Goal: Task Accomplishment & Management: Use online tool/utility

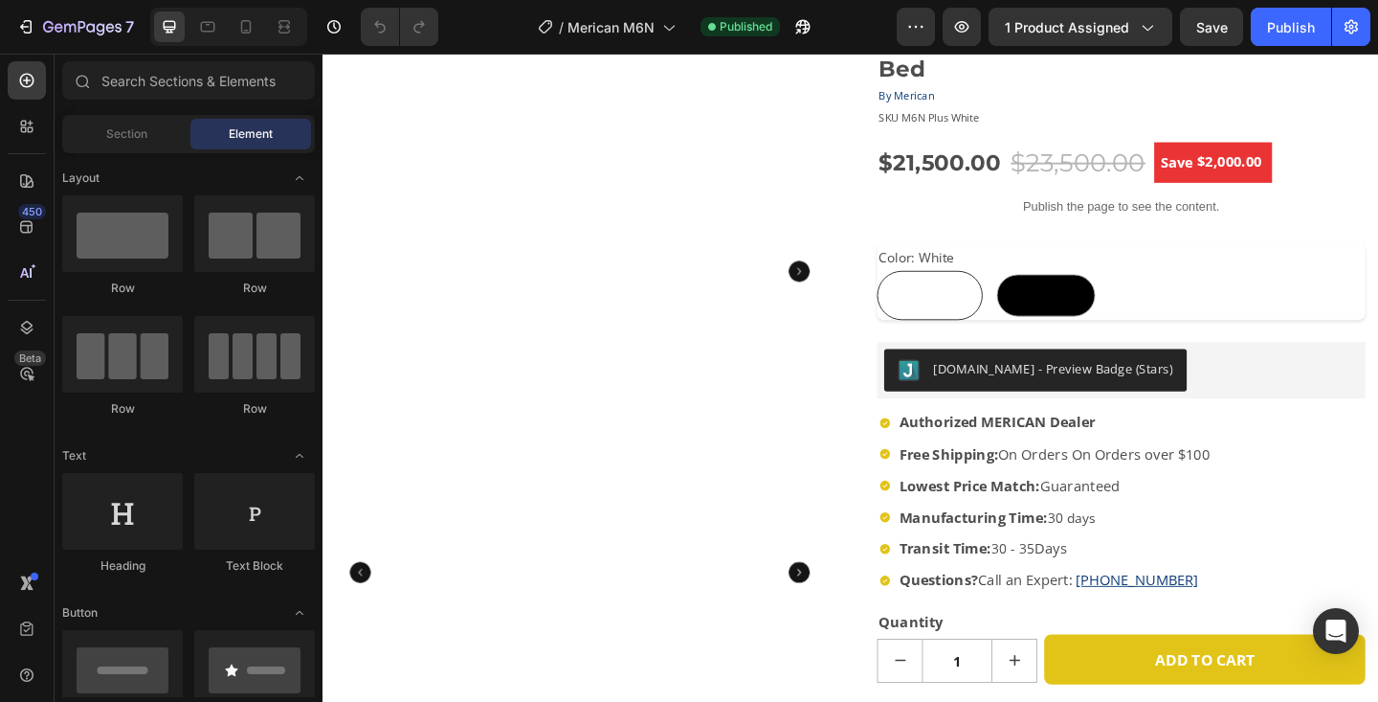
scroll to position [139, 0]
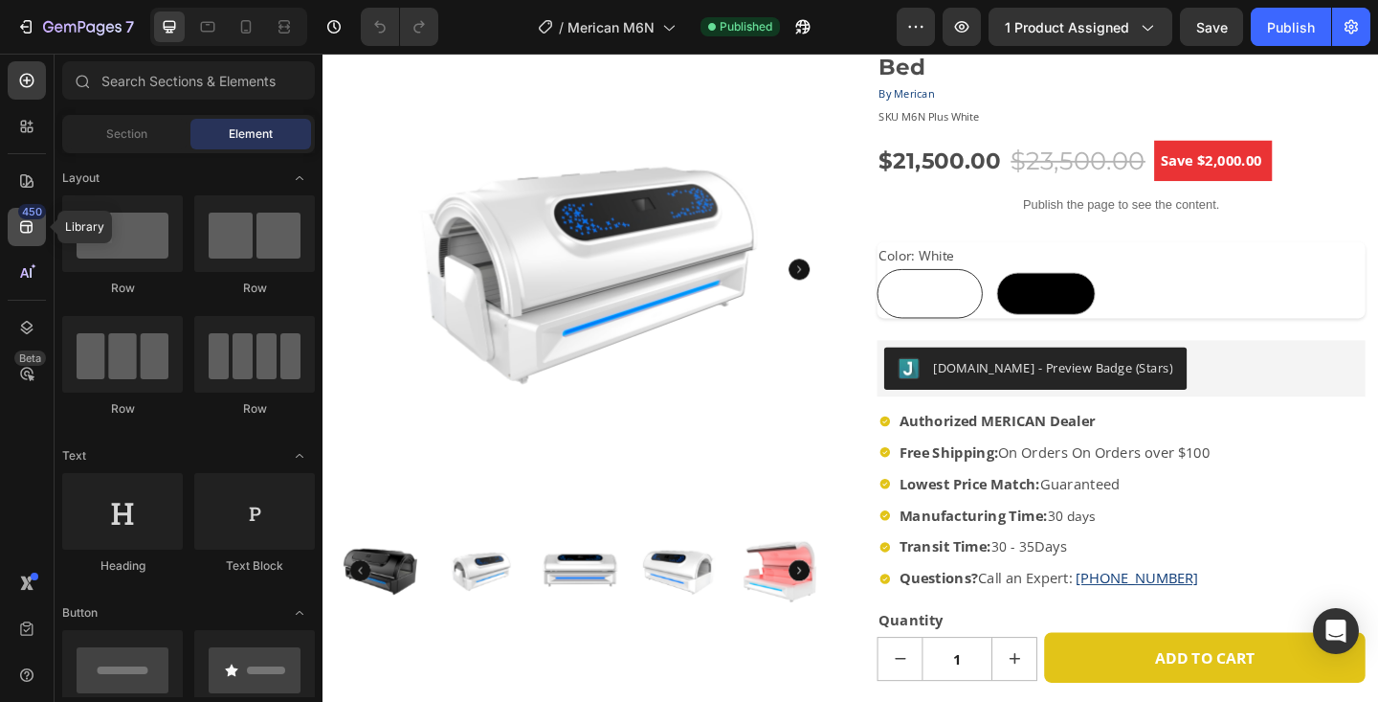
click at [27, 231] on icon at bounding box center [26, 227] width 12 height 12
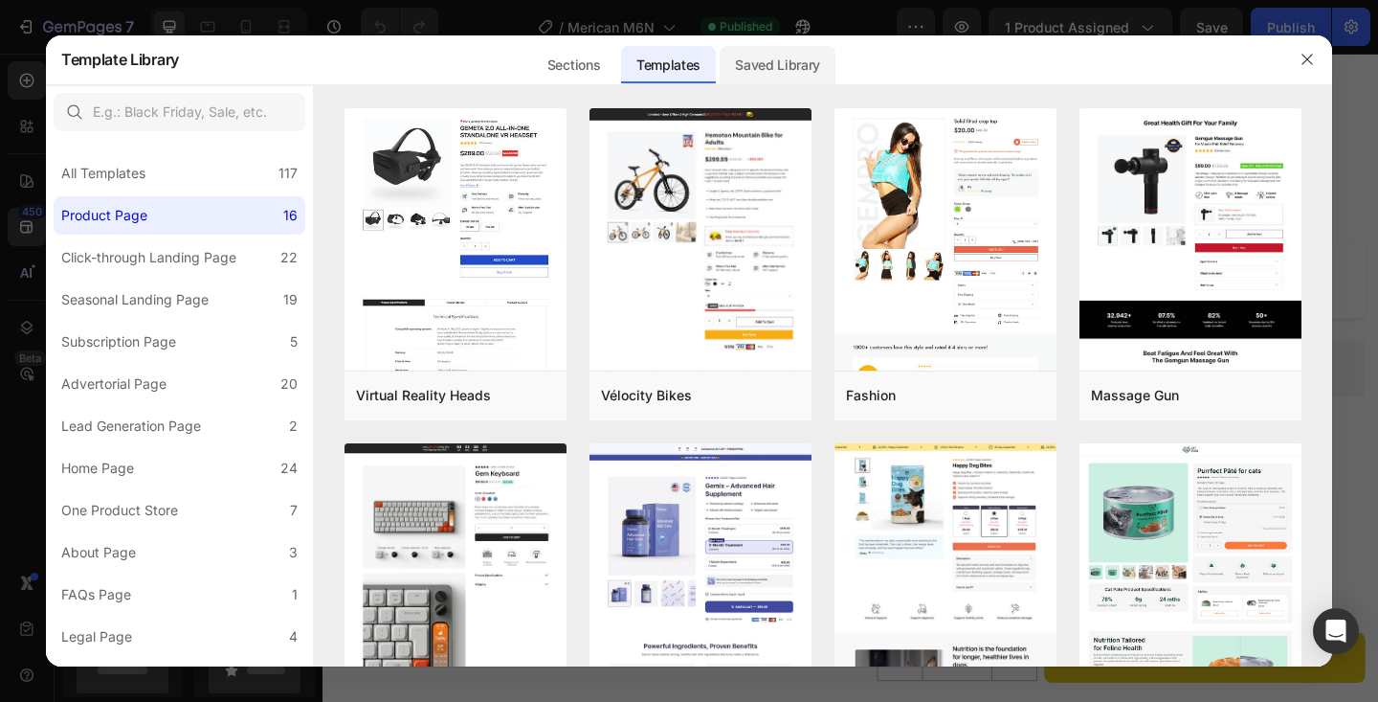
click at [785, 46] on div "Saved Library" at bounding box center [778, 65] width 116 height 38
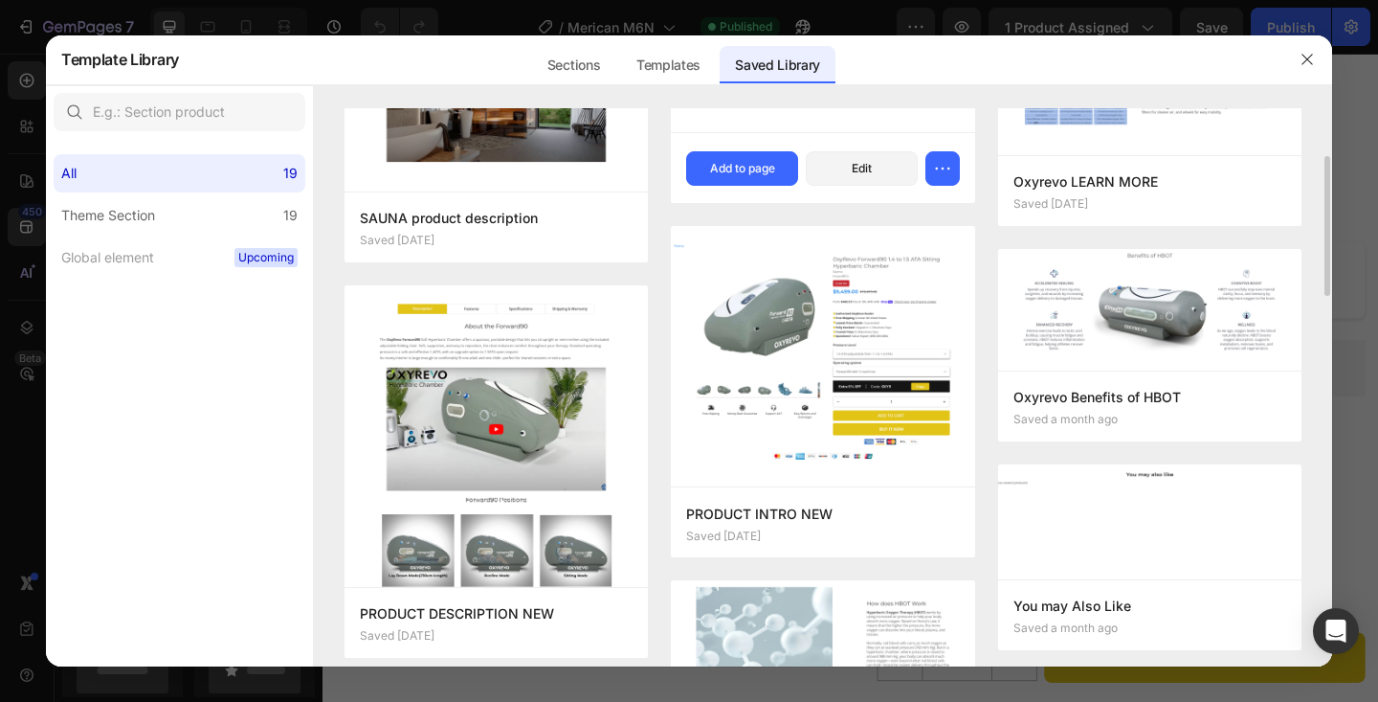
scroll to position [263, 0]
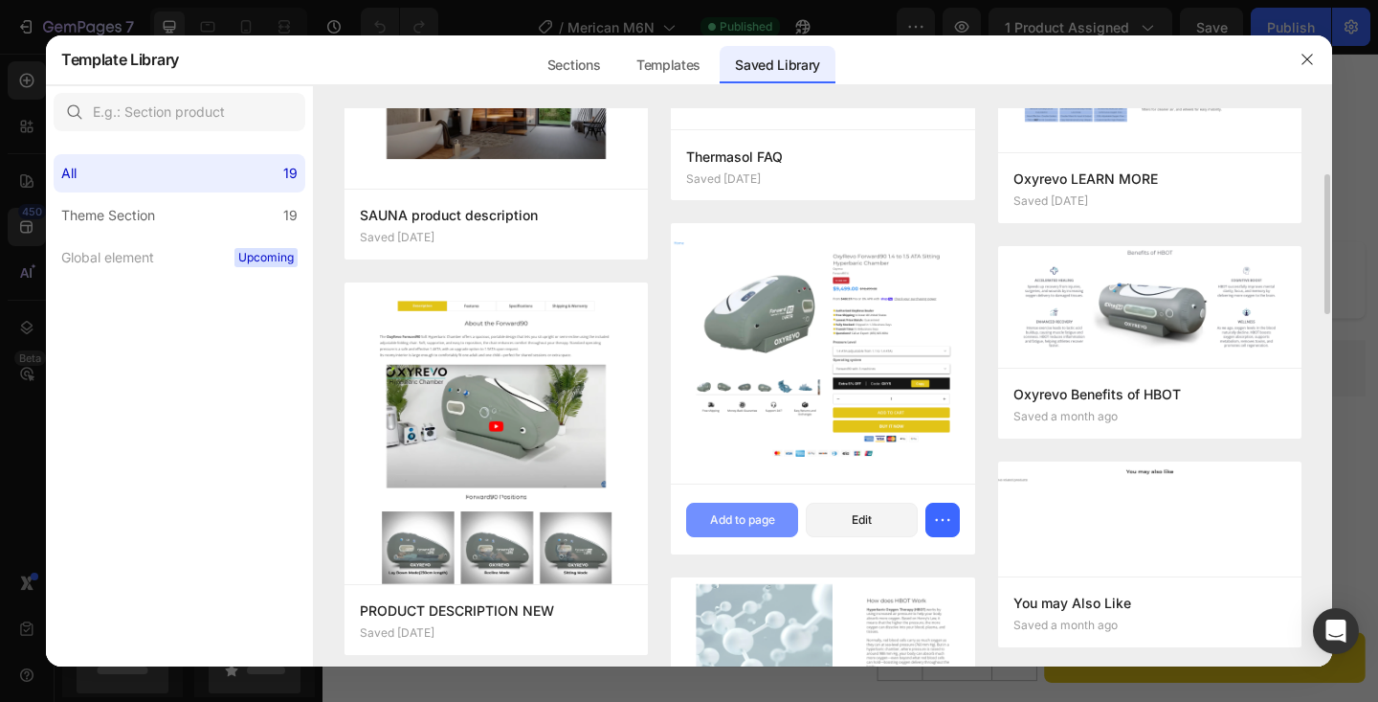
click at [732, 512] on div "Add to page" at bounding box center [742, 519] width 65 height 17
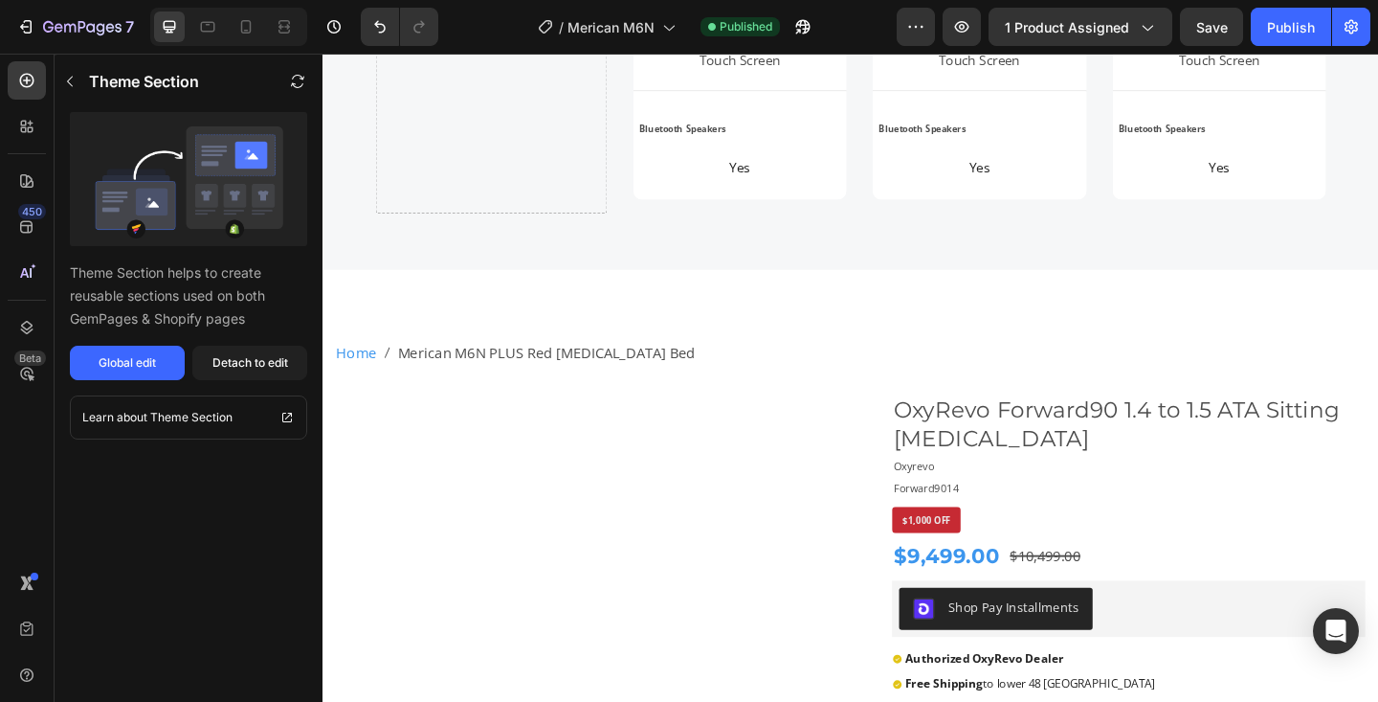
scroll to position [5204, 0]
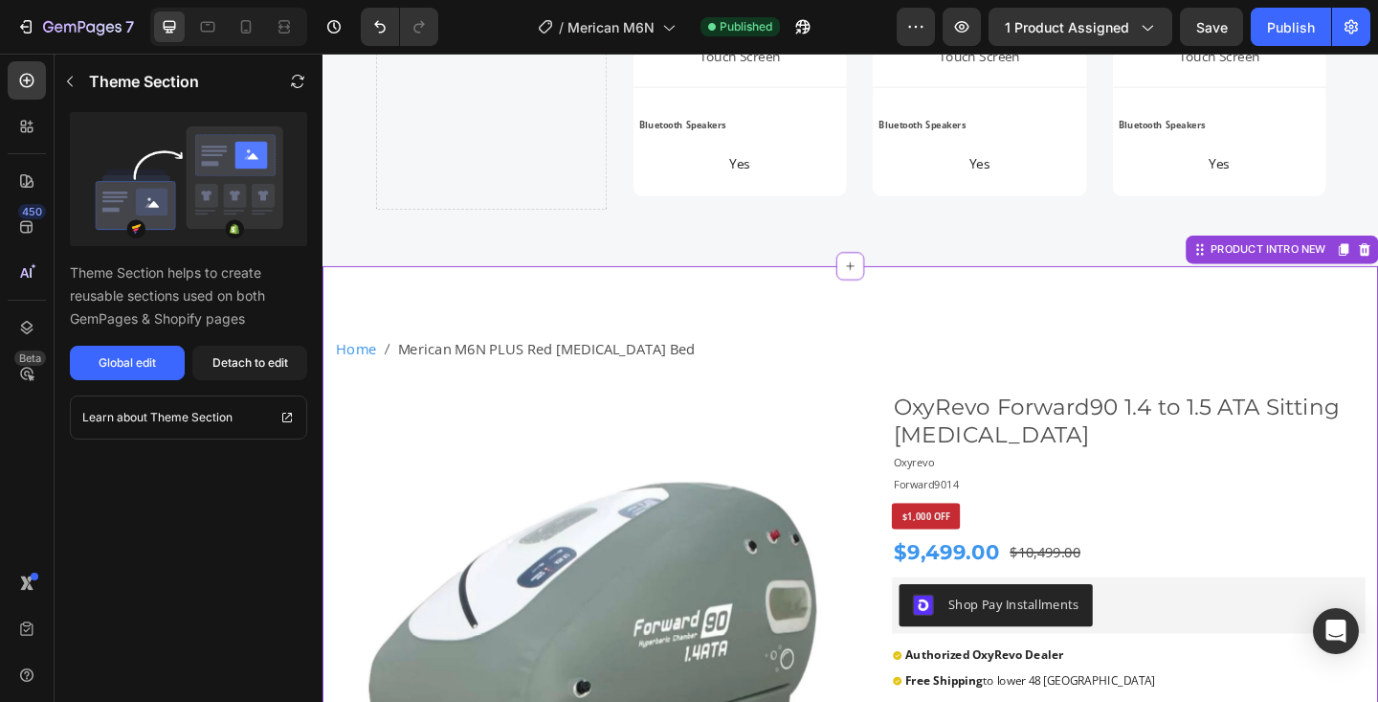
click at [905, 373] on nav "Home Merican M6N PLUS Red [MEDICAL_DATA] Bed" at bounding box center [897, 376] width 1120 height 28
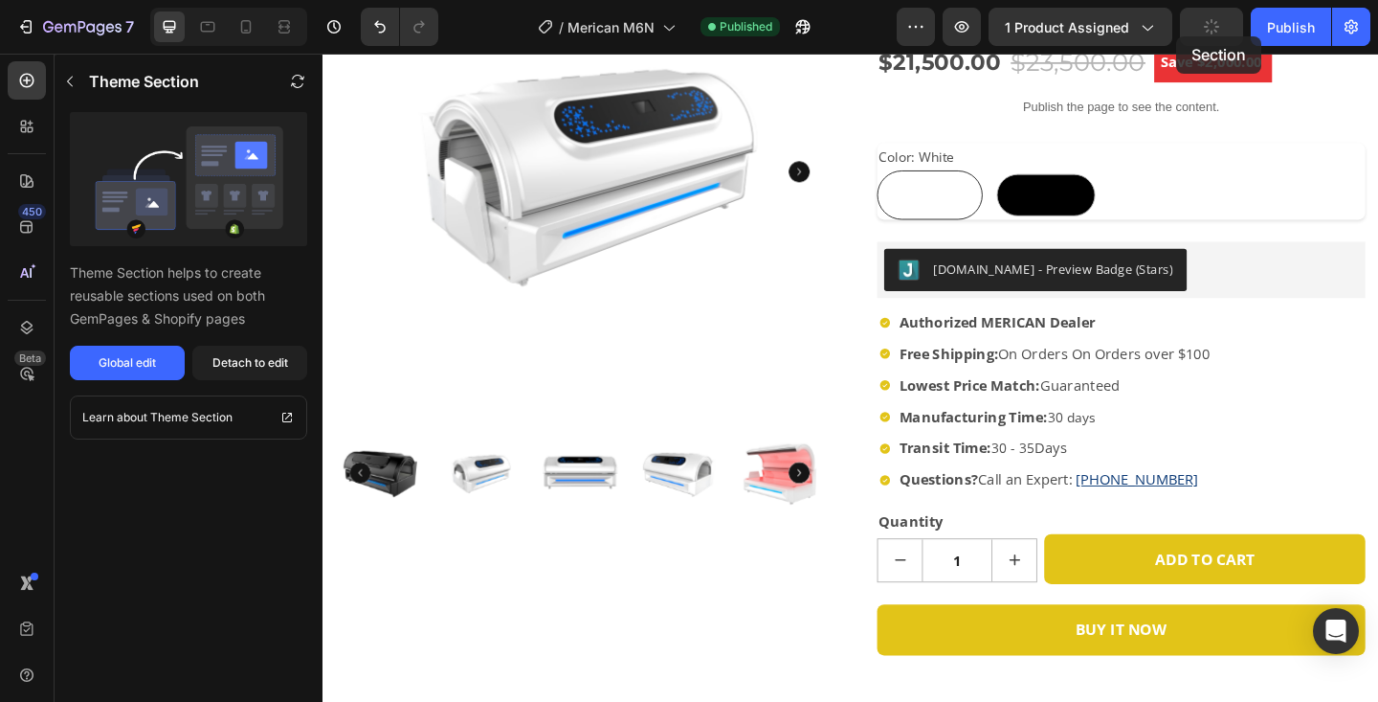
scroll to position [0, 0]
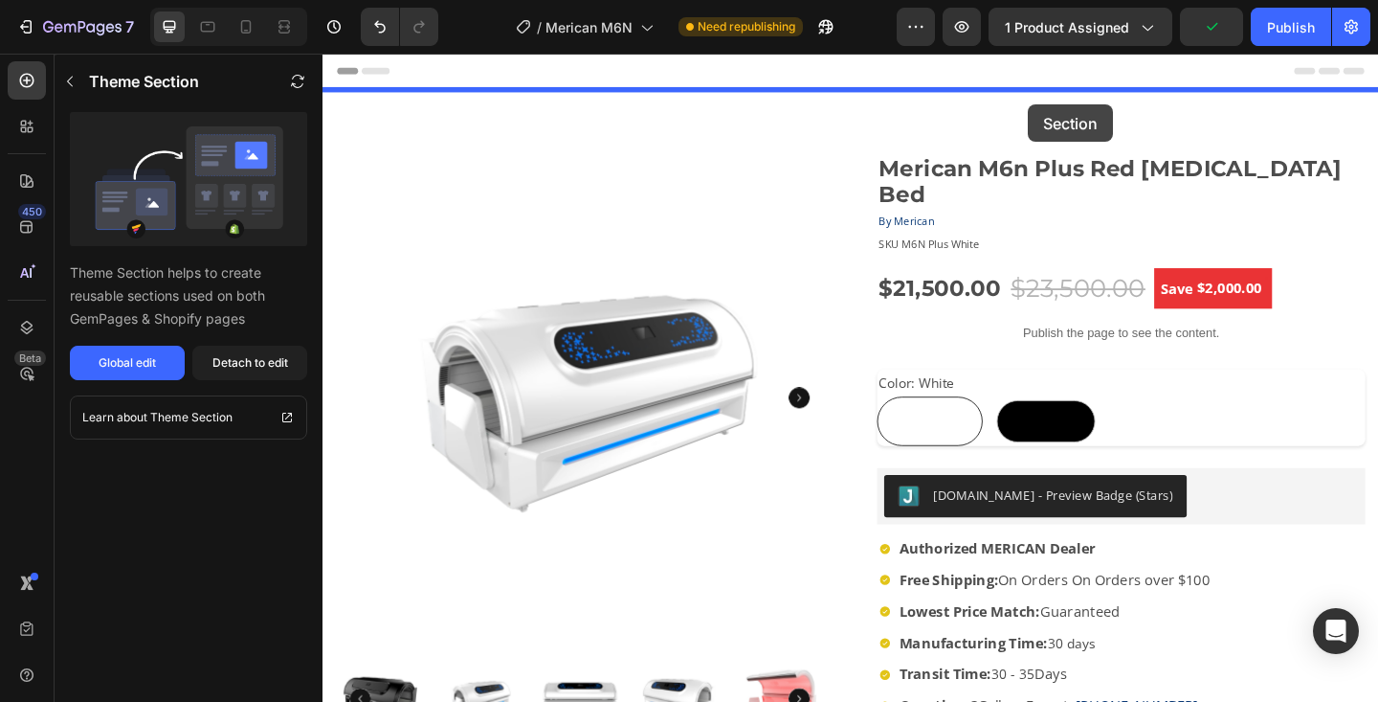
drag, startPoint x: 1279, startPoint y: 273, endPoint x: 1090, endPoint y: 109, distance: 249.7
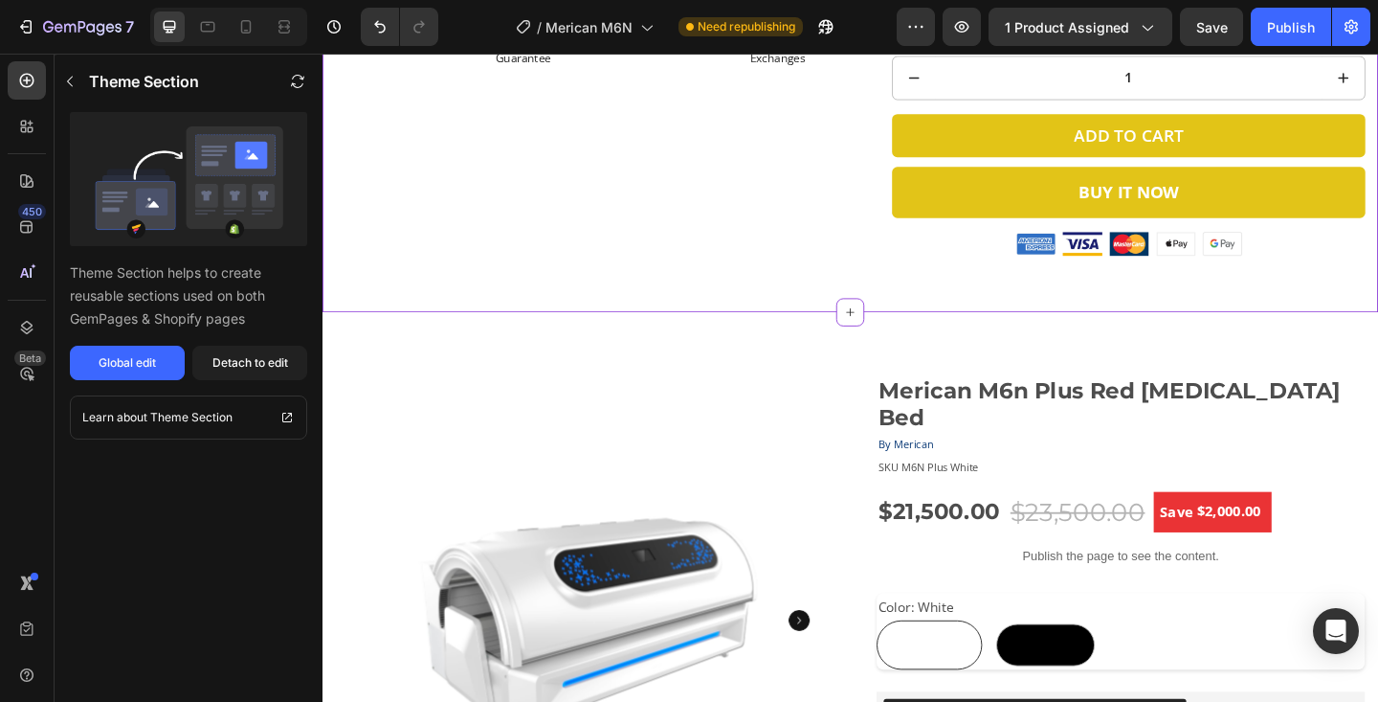
scroll to position [850, 0]
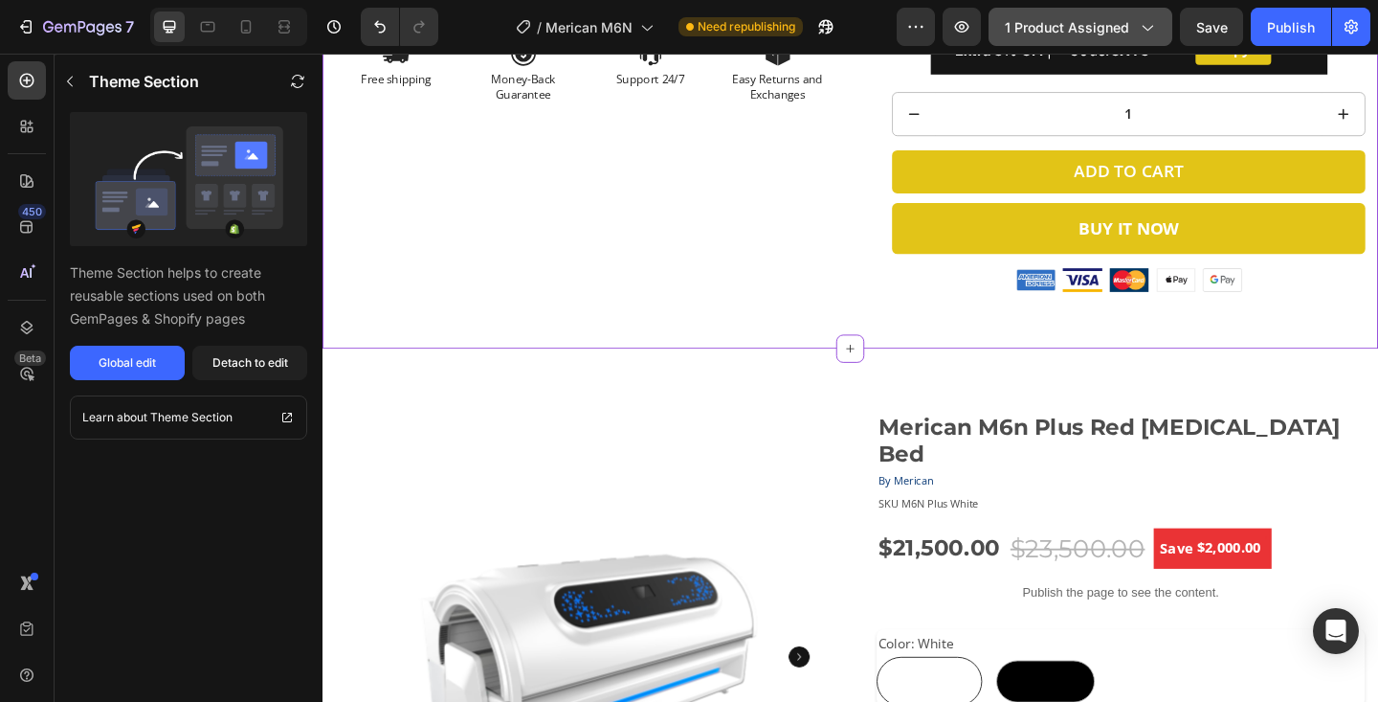
click at [1150, 29] on icon "button" at bounding box center [1148, 29] width 11 height 6
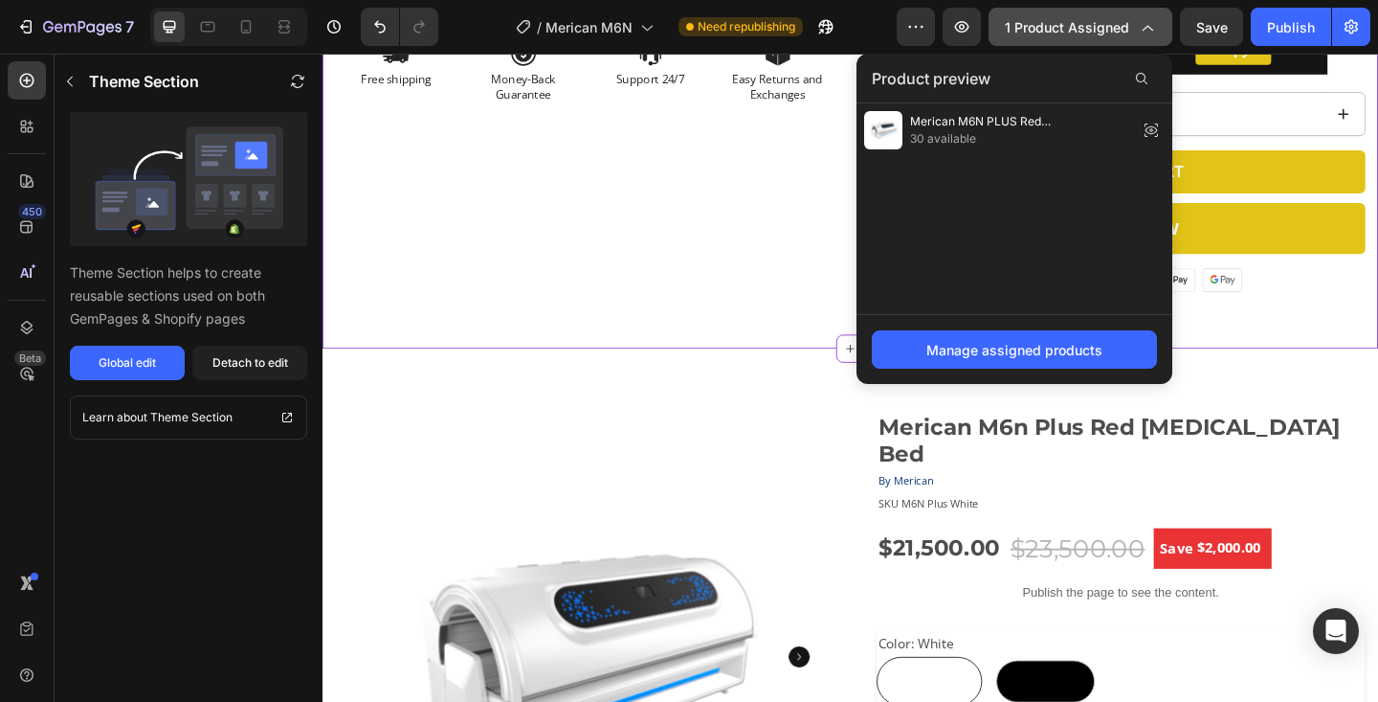
click at [1150, 29] on icon "button" at bounding box center [1146, 26] width 19 height 19
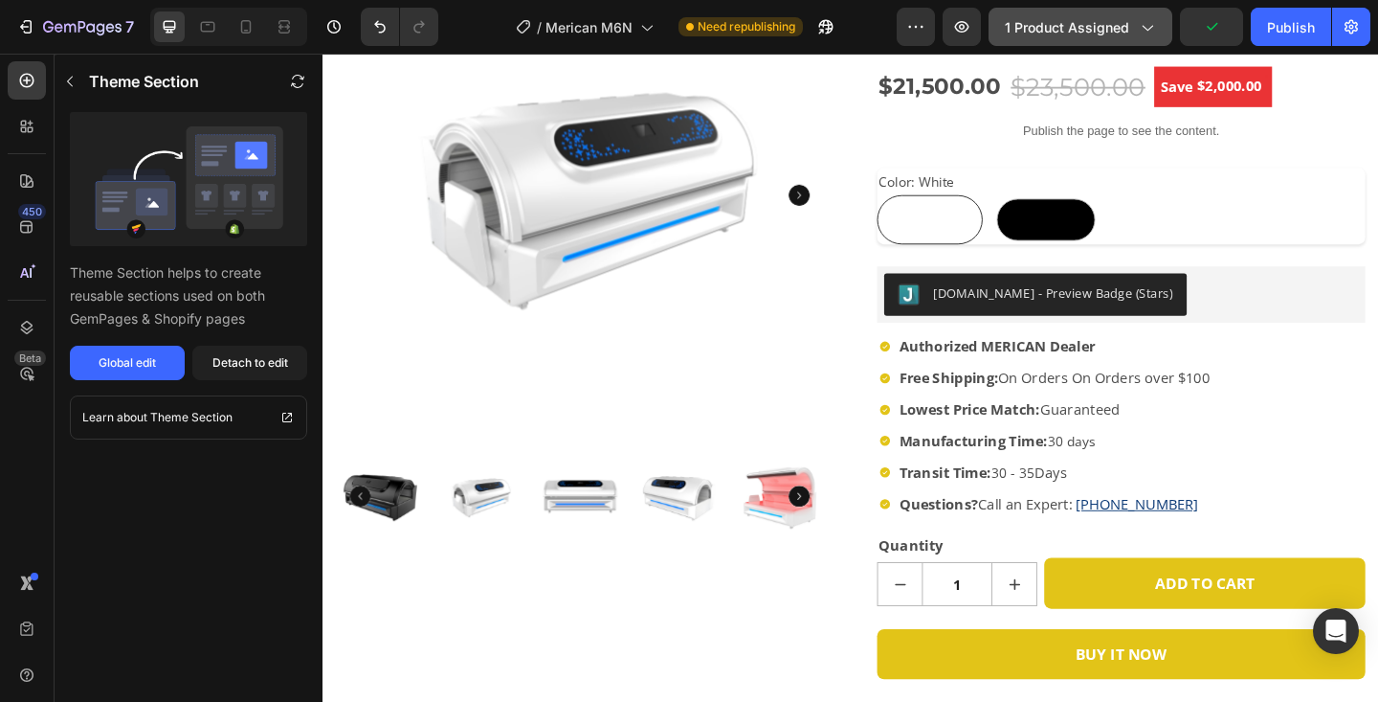
scroll to position [1354, 0]
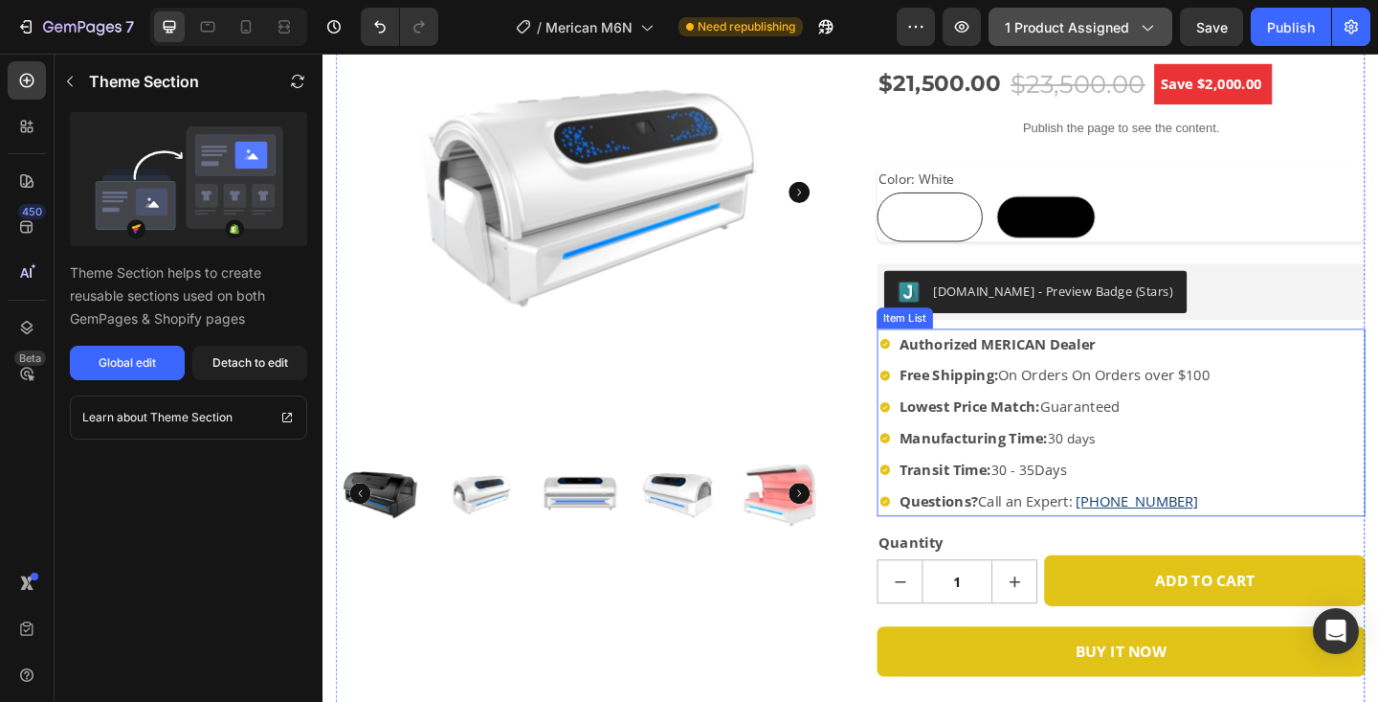
click at [1021, 461] on strong "Manufacturing Time:" at bounding box center [1031, 471] width 162 height 21
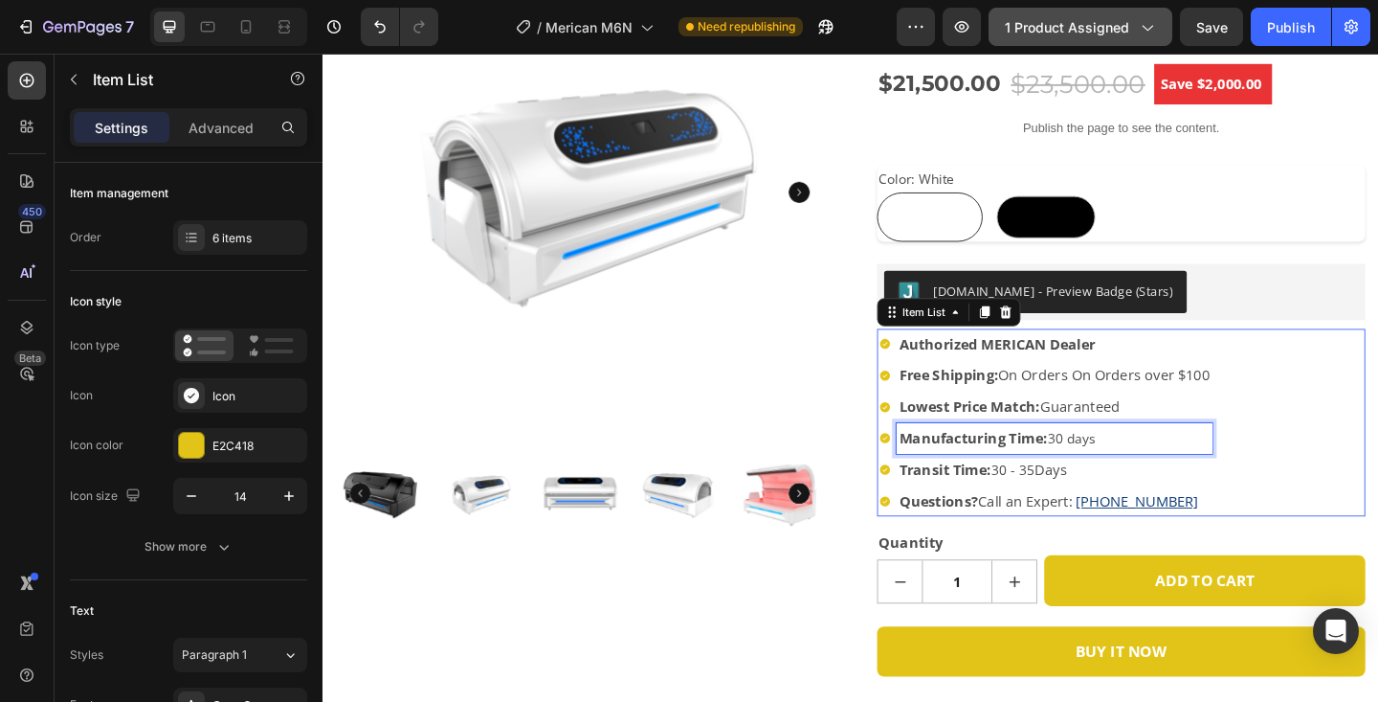
click at [1021, 461] on strong "Manufacturing Time:" at bounding box center [1031, 471] width 162 height 21
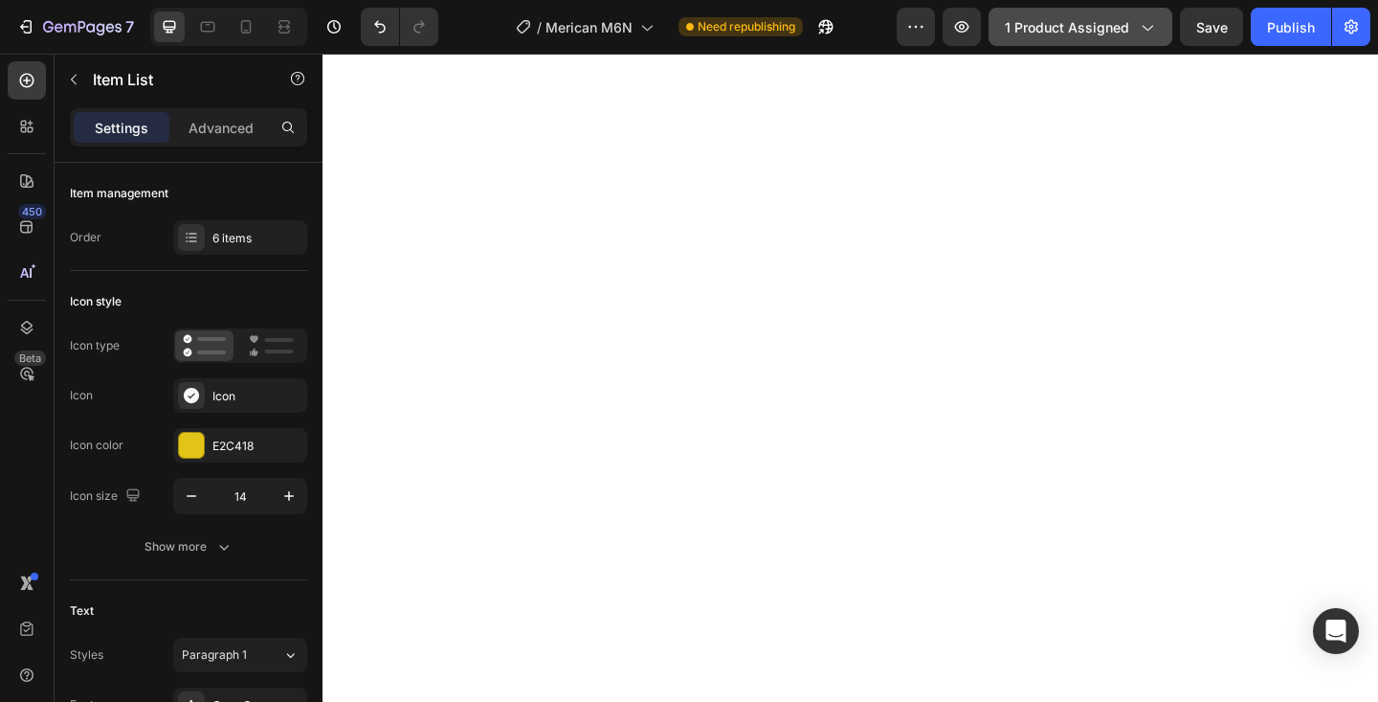
scroll to position [175, 0]
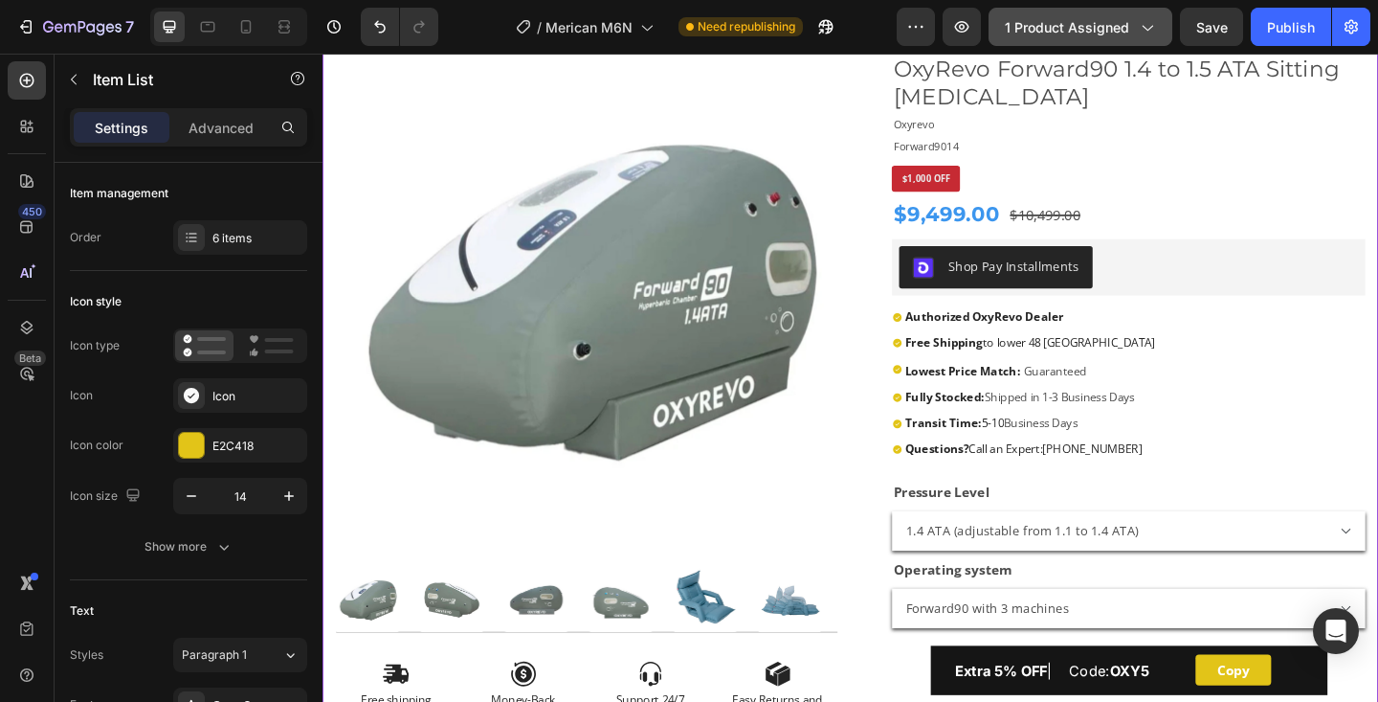
click at [993, 428] on strong "Fully Stocked:" at bounding box center [999, 426] width 86 height 17
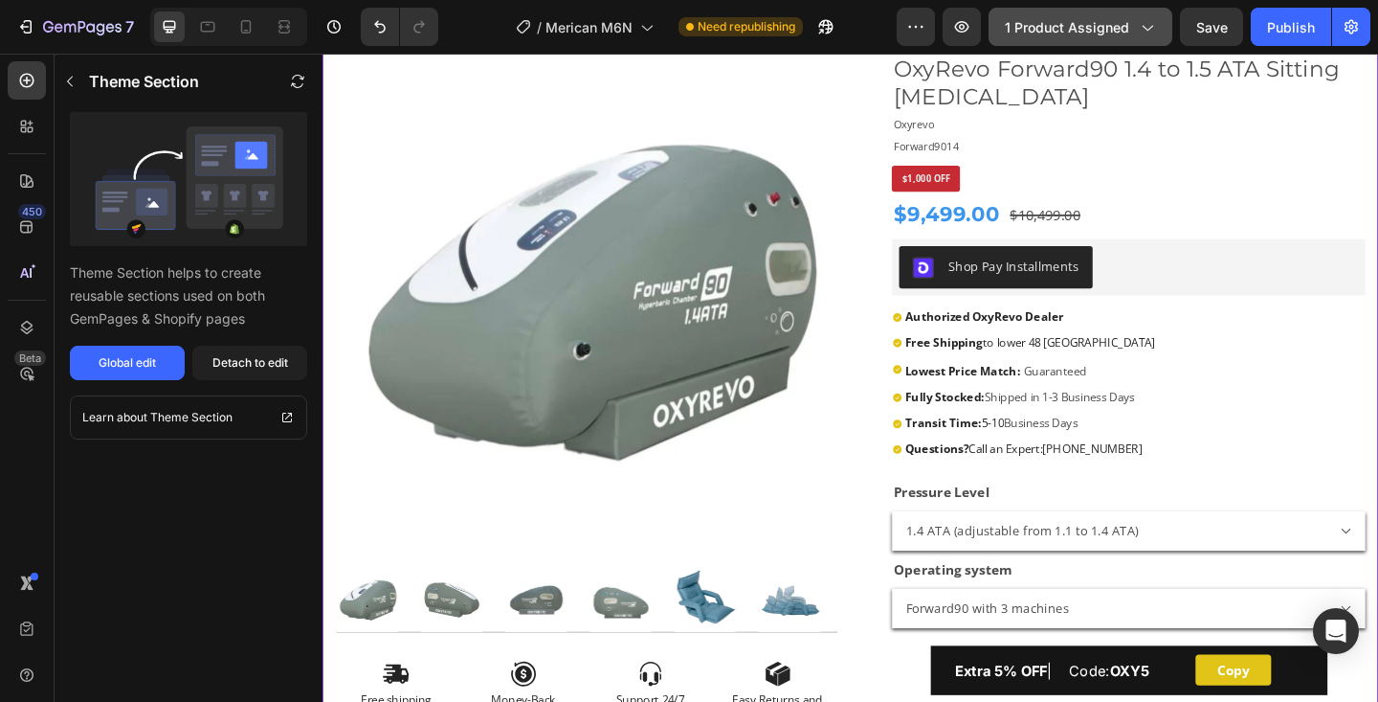
click at [993, 428] on strong "Fully Stocked:" at bounding box center [999, 426] width 86 height 17
click at [243, 364] on div "Detach to edit" at bounding box center [250, 362] width 76 height 17
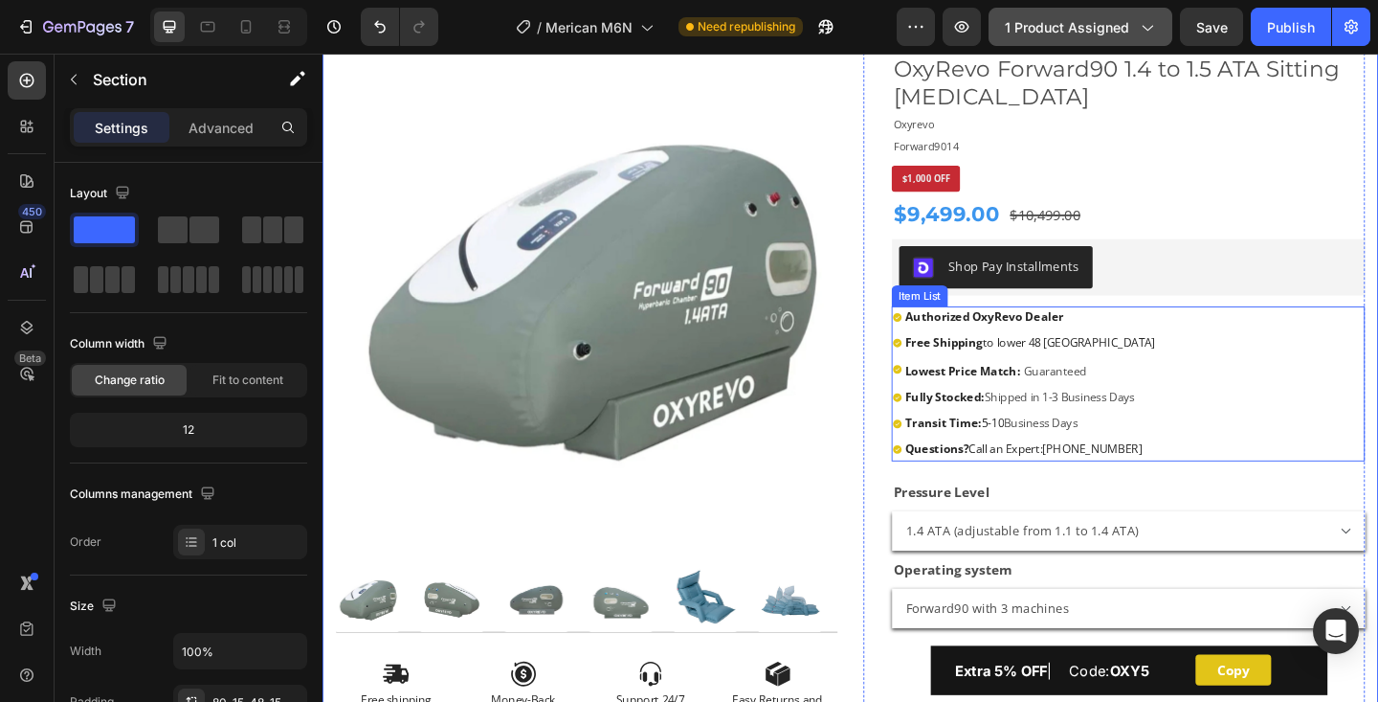
click at [1017, 427] on strong "Fully Stocked:" at bounding box center [999, 426] width 86 height 17
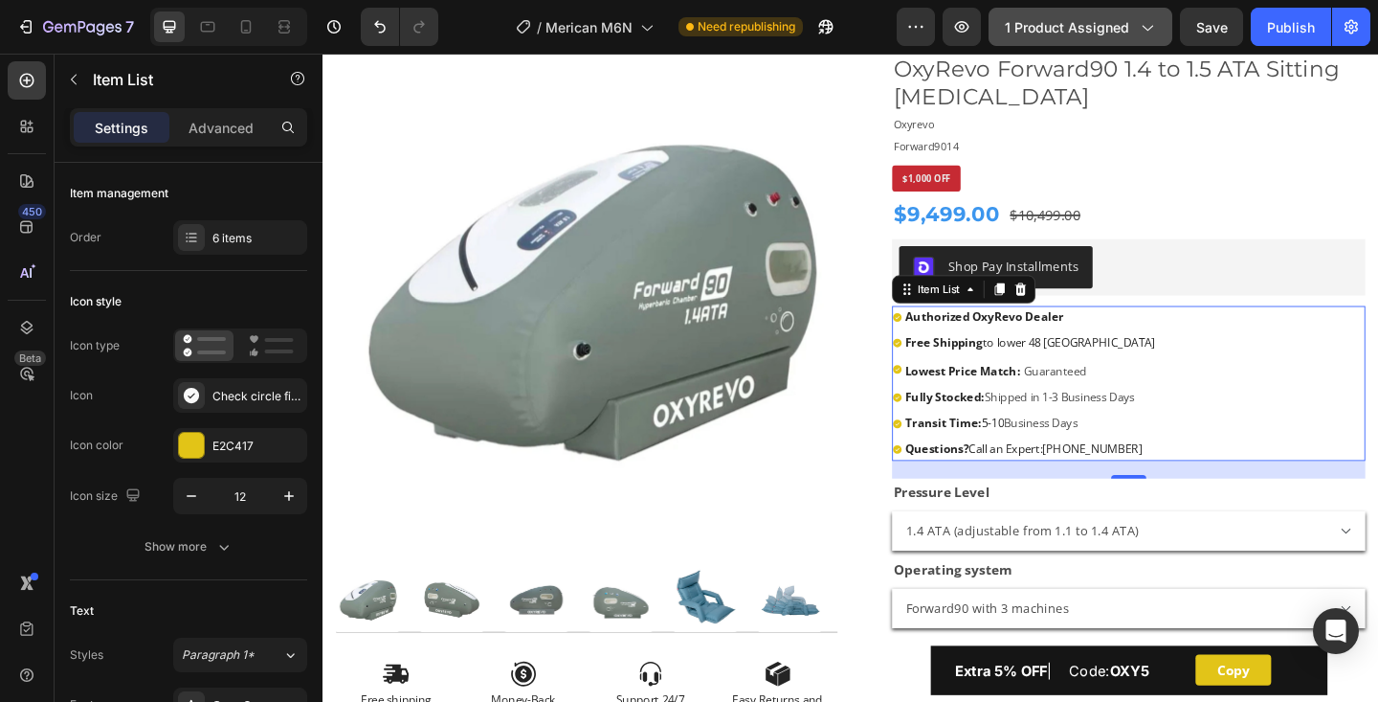
click at [1017, 427] on strong "Fully Stocked:" at bounding box center [999, 426] width 86 height 17
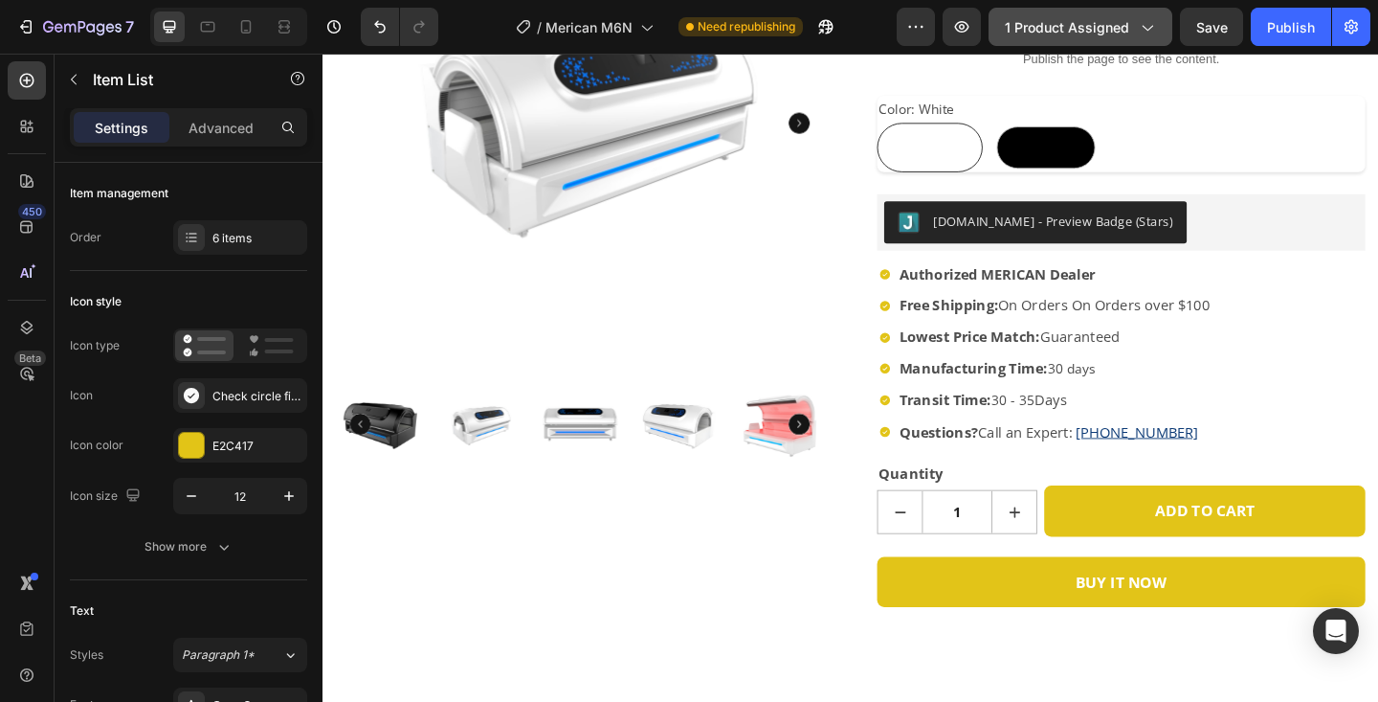
scroll to position [1430, 0]
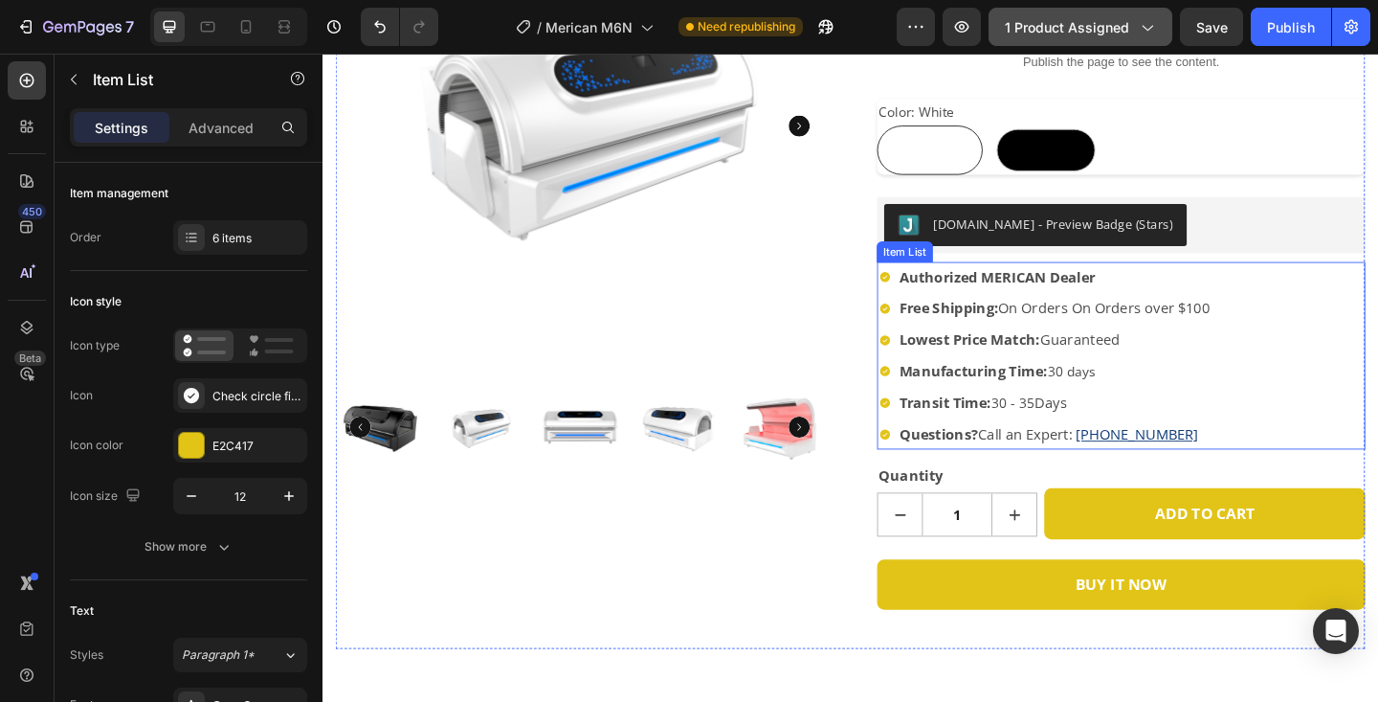
click at [1024, 423] on strong "Transit Time:" at bounding box center [1000, 433] width 101 height 21
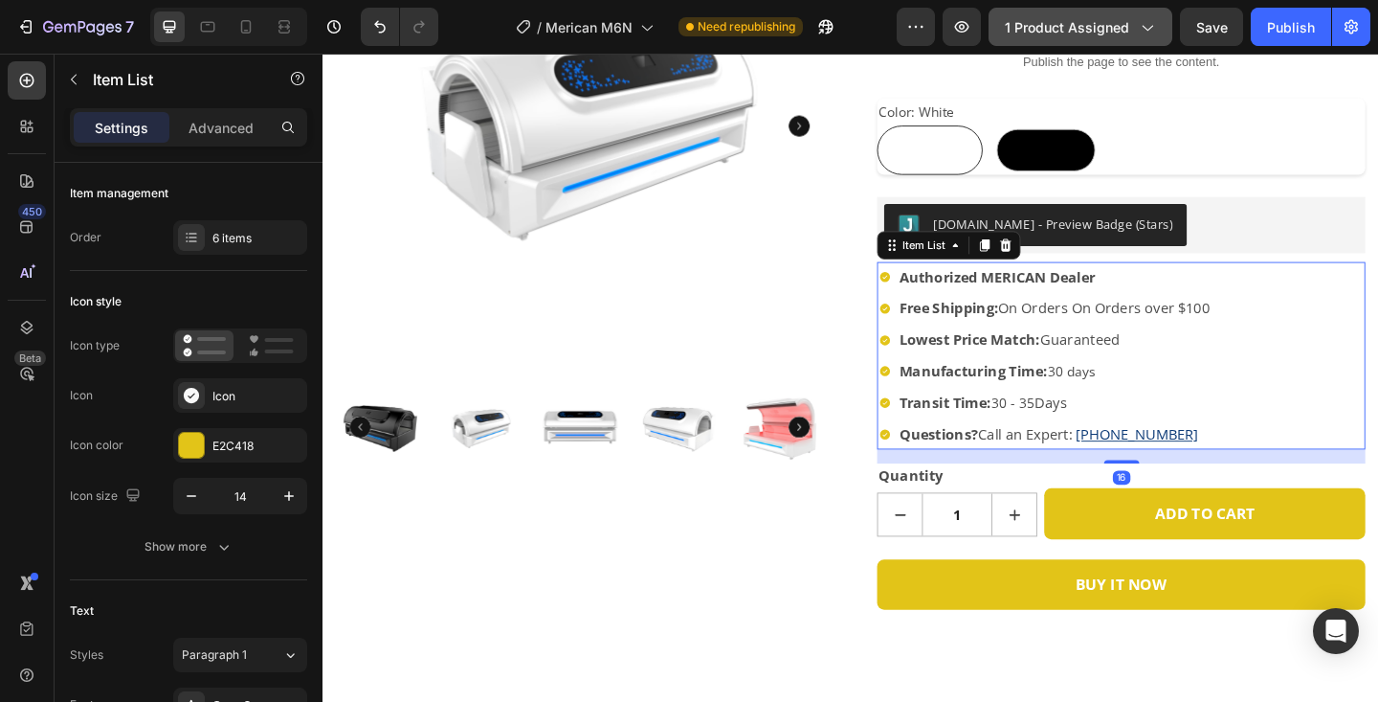
click at [1024, 423] on strong "Transit Time:" at bounding box center [1000, 433] width 101 height 21
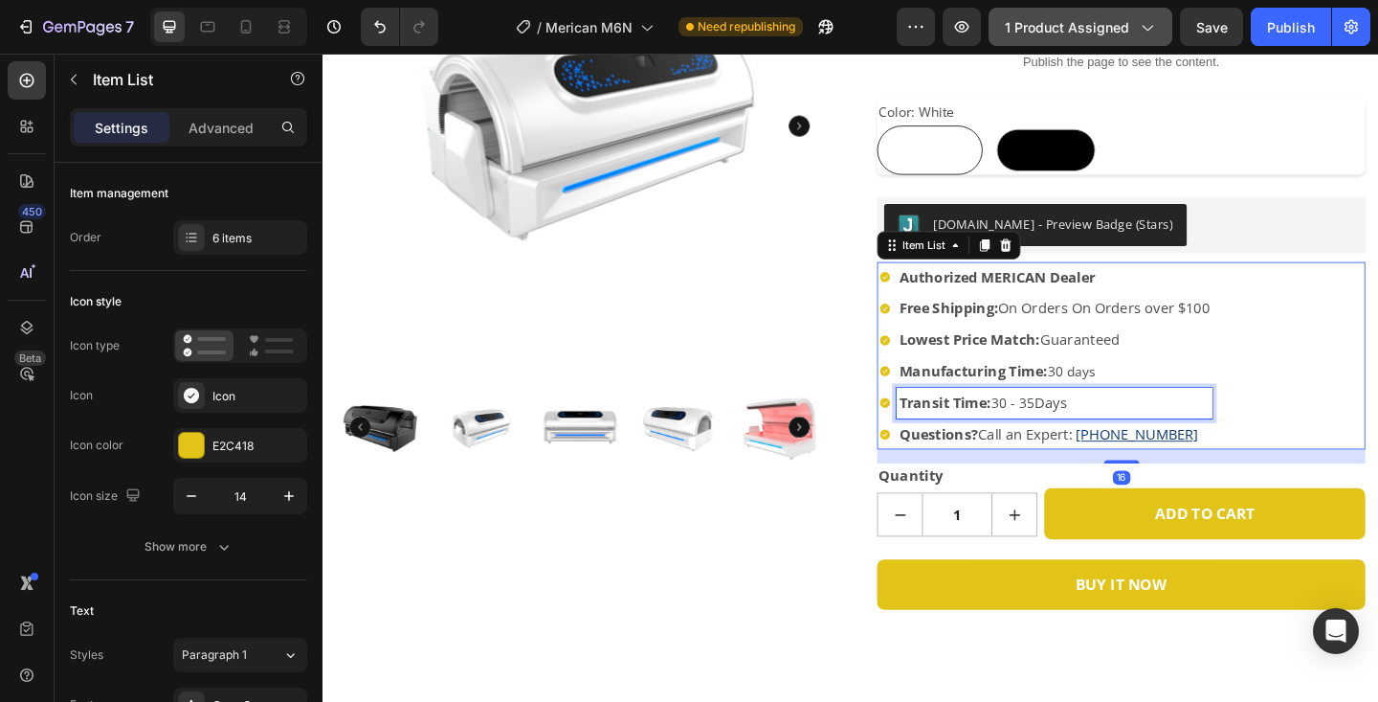
click at [1024, 423] on strong "Transit Time:" at bounding box center [1000, 433] width 101 height 21
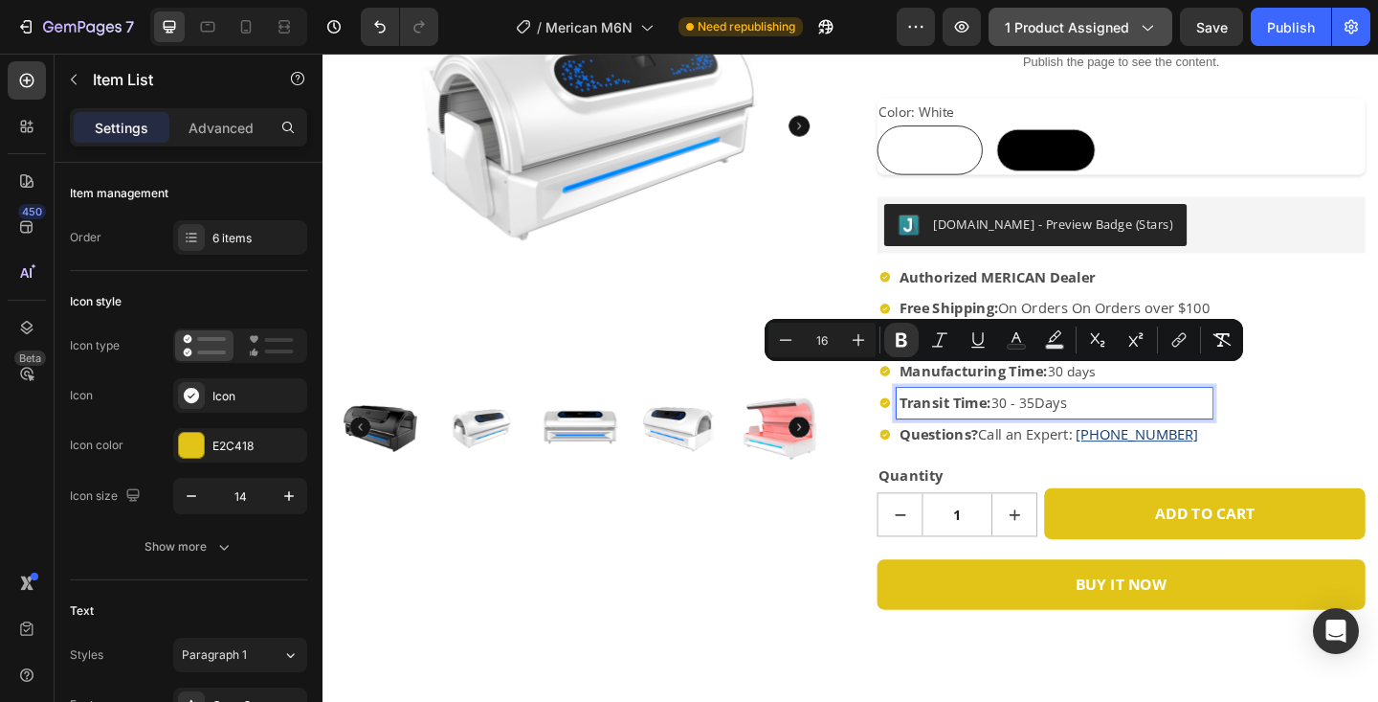
copy p "Transit Time: 30 - 35 Days"
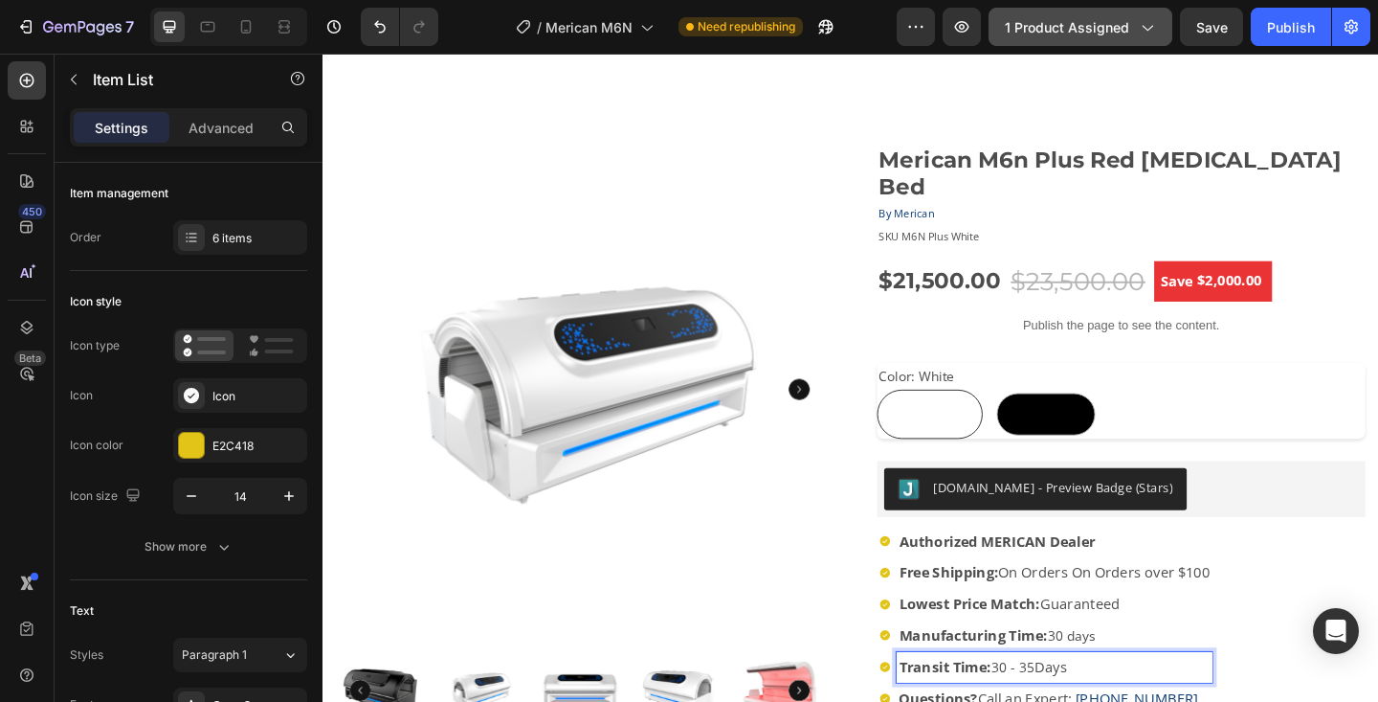
scroll to position [243, 0]
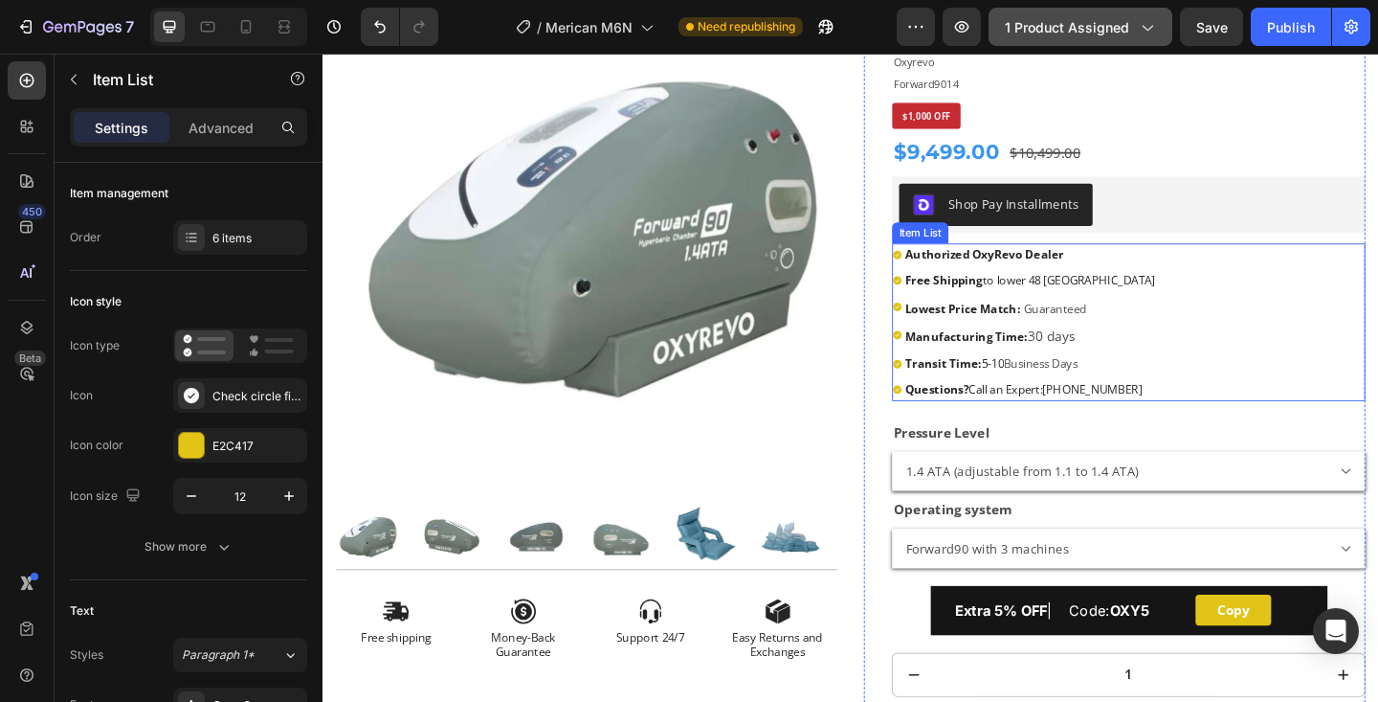
click at [1011, 394] on strong "Transit Time:" at bounding box center [997, 390] width 83 height 17
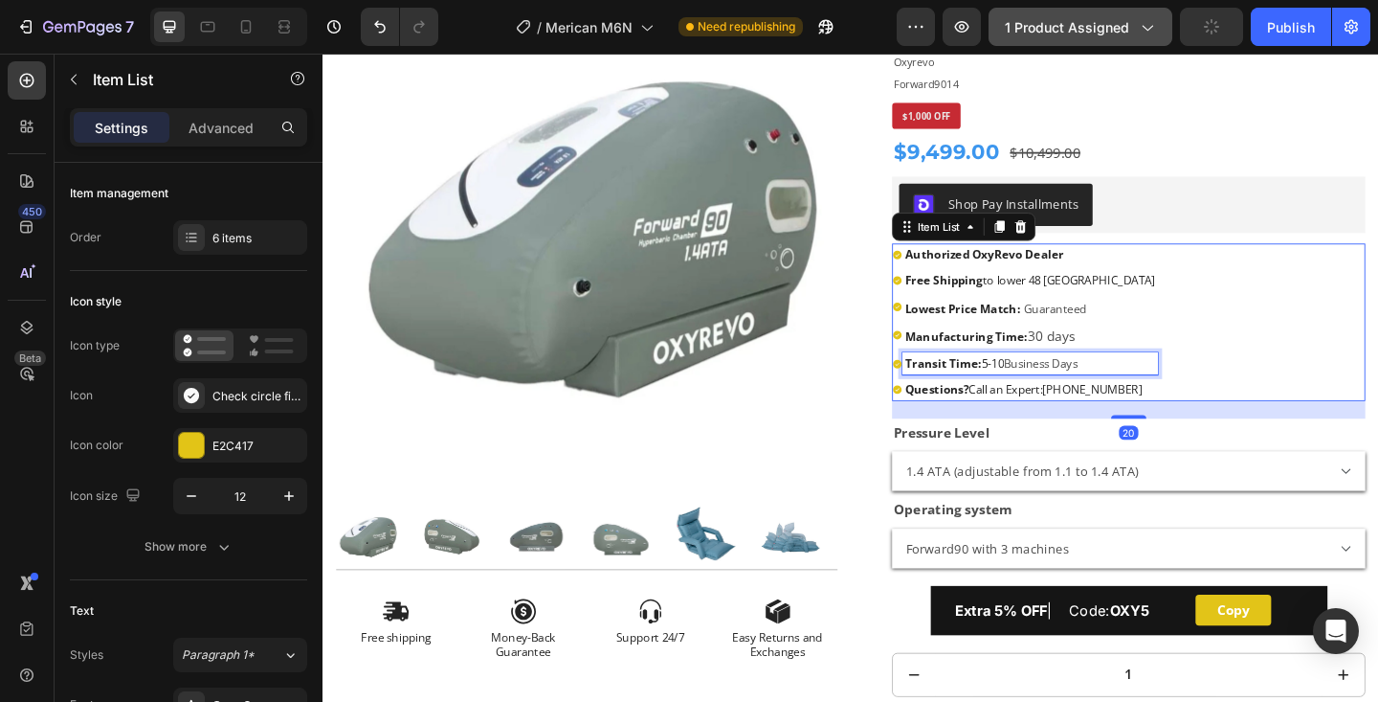
click at [1011, 394] on strong "Transit Time:" at bounding box center [997, 390] width 83 height 17
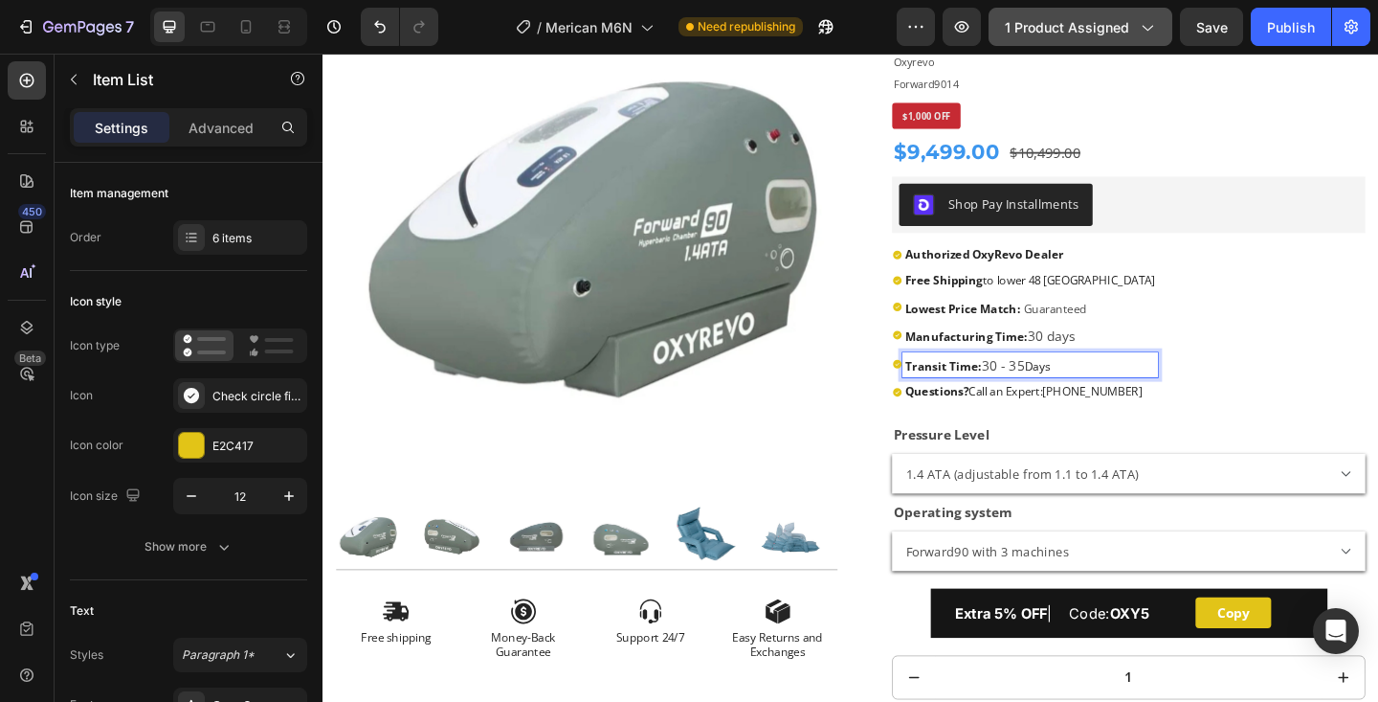
click at [1267, 395] on div "Authorized OxyRevo Dealer Free Shipping to lower 48 [GEOGRAPHIC_DATA] Lowest Pr…" at bounding box center [1199, 347] width 515 height 174
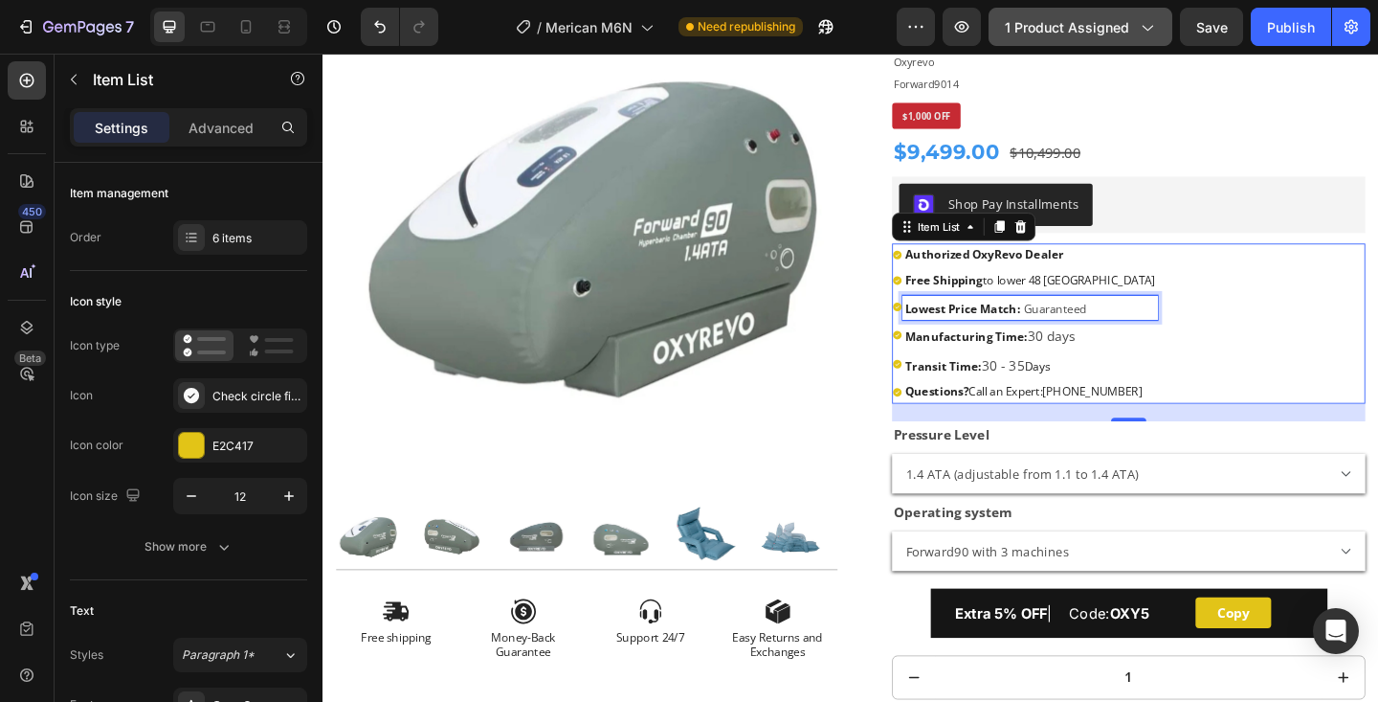
click at [1116, 333] on span "Guaranteed" at bounding box center [1119, 331] width 68 height 17
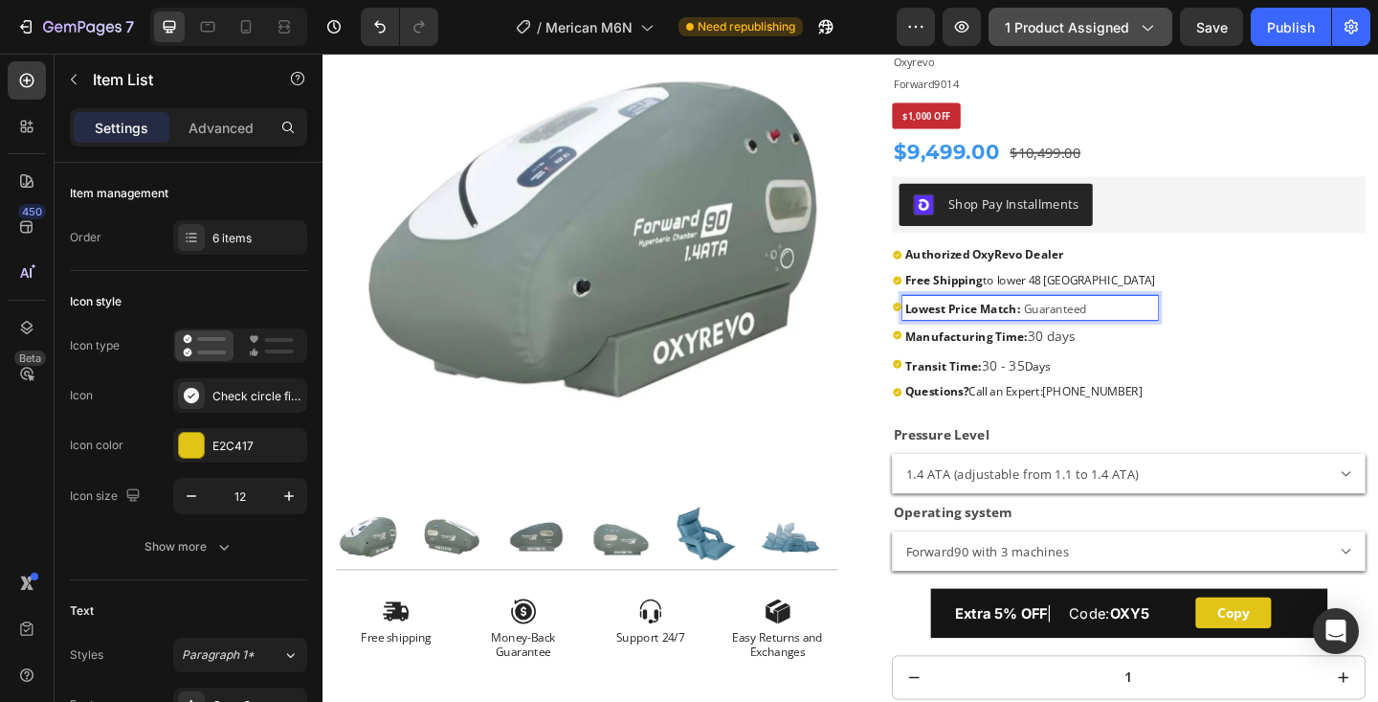
click at [1116, 332] on span "Guaranteed" at bounding box center [1119, 331] width 68 height 17
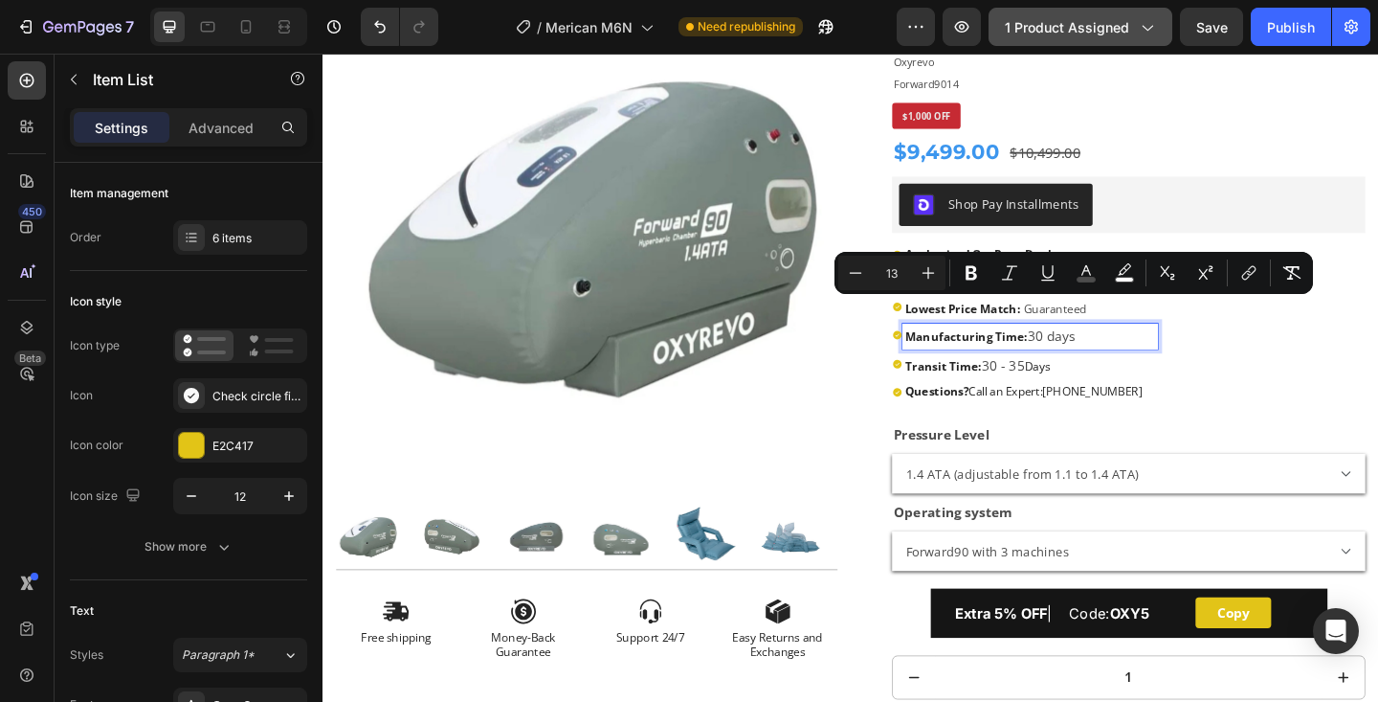
click at [1104, 363] on span "30 days" at bounding box center [1115, 360] width 52 height 19
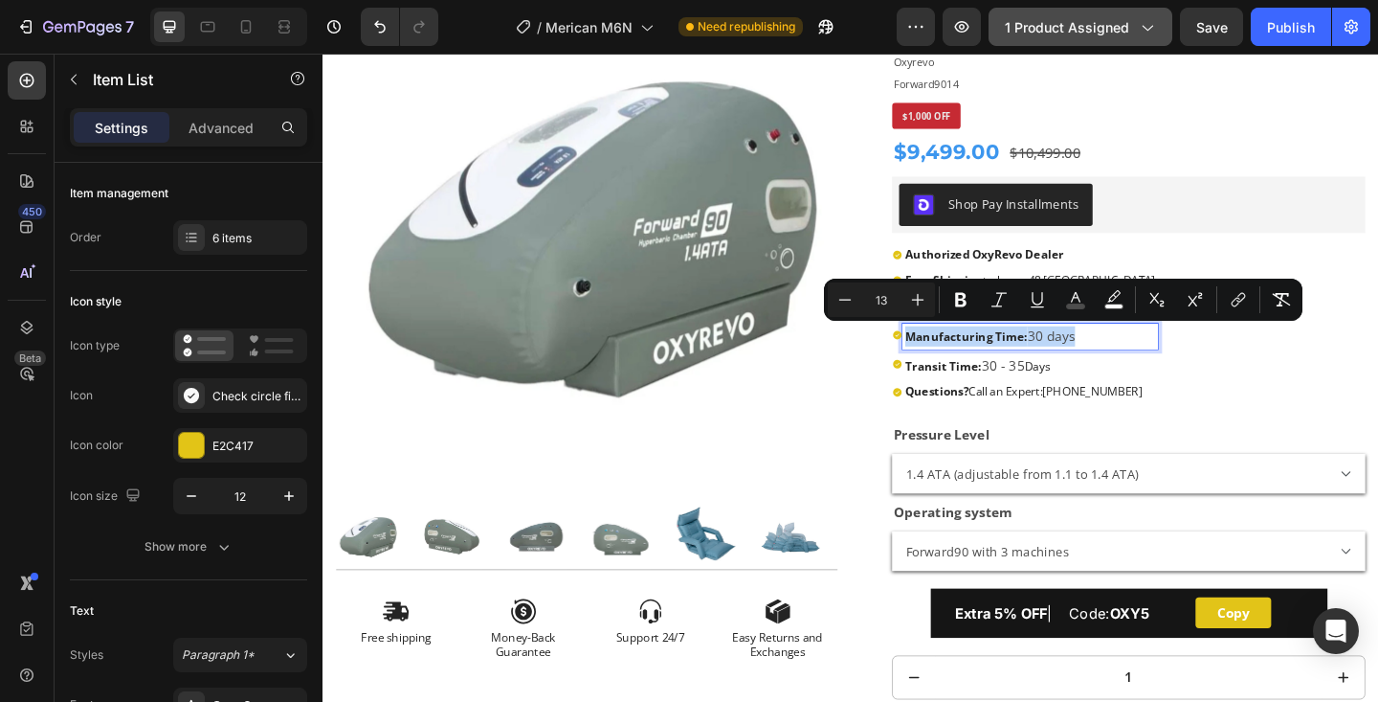
click at [1104, 363] on span "30 days" at bounding box center [1115, 360] width 52 height 19
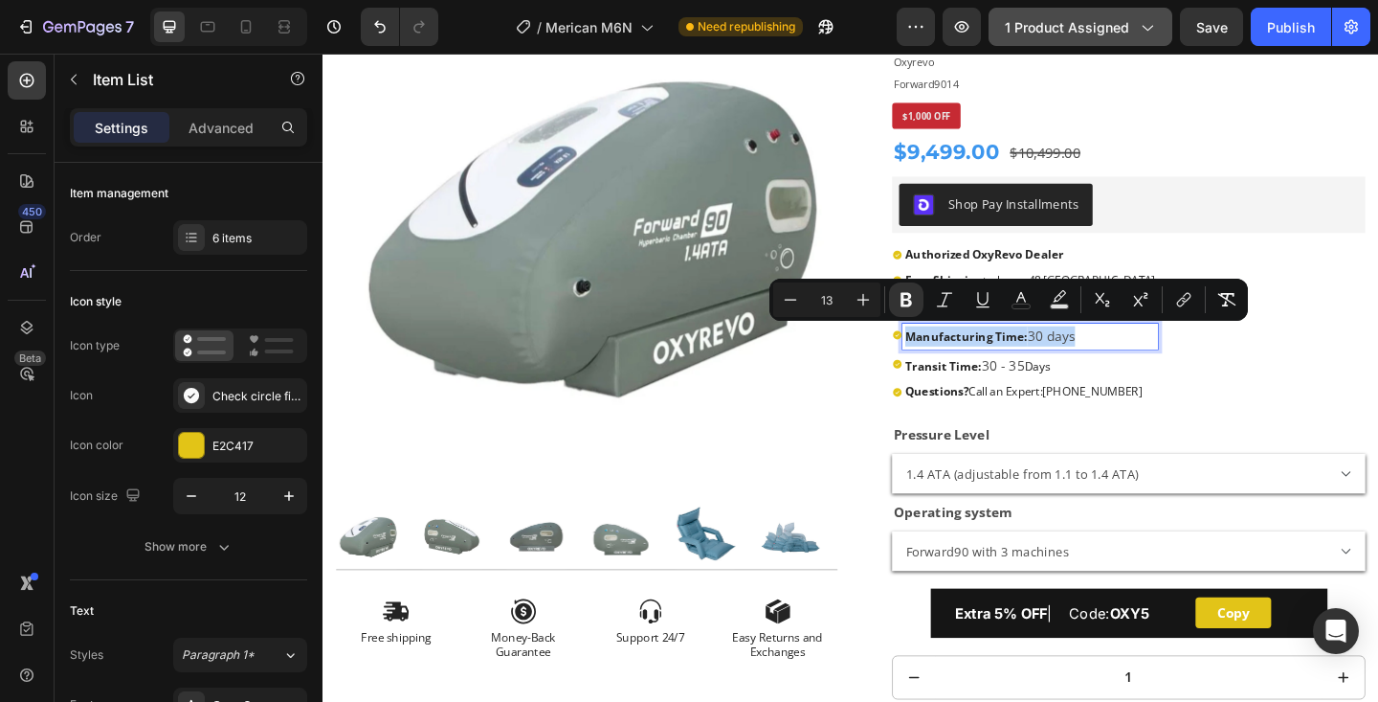
click at [1102, 365] on span "30 days" at bounding box center [1115, 360] width 52 height 19
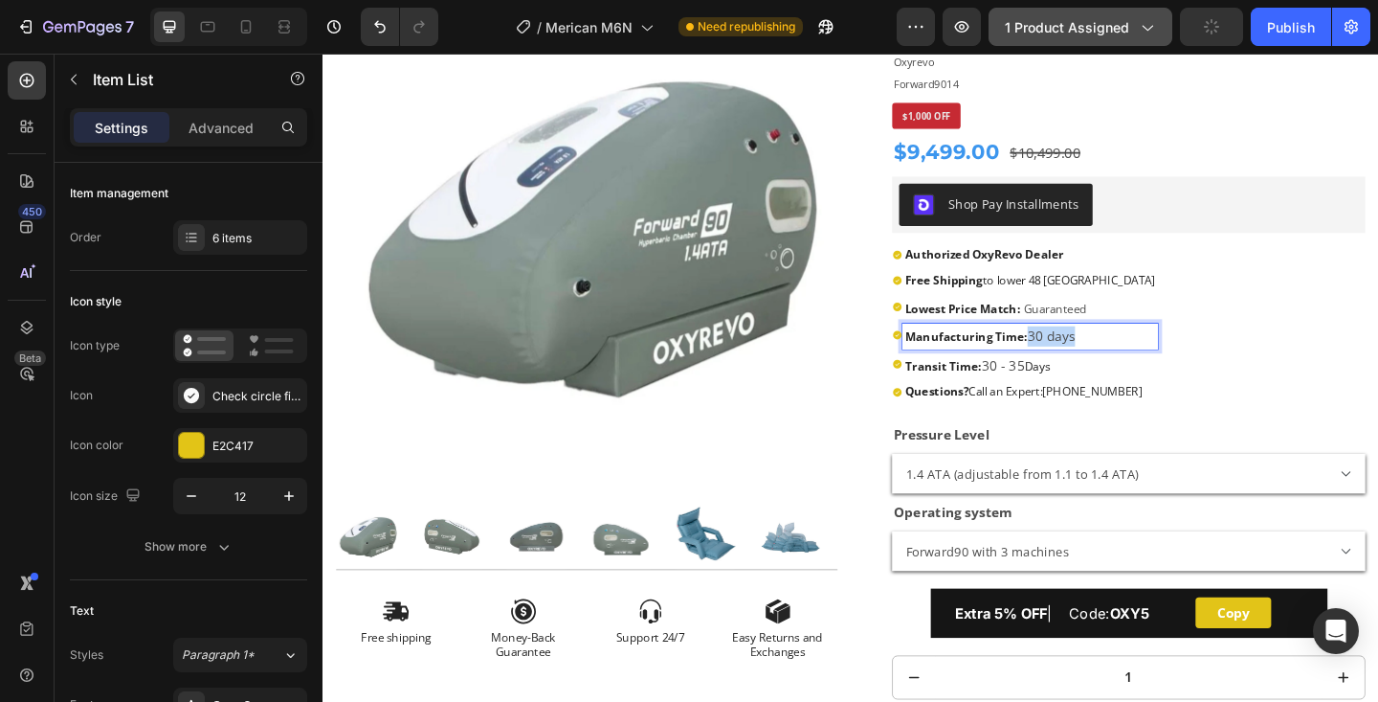
drag, startPoint x: 1104, startPoint y: 365, endPoint x: 1144, endPoint y: 365, distance: 40.2
click at [1144, 365] on p "Manufacturing Time: 30 days" at bounding box center [1092, 361] width 272 height 22
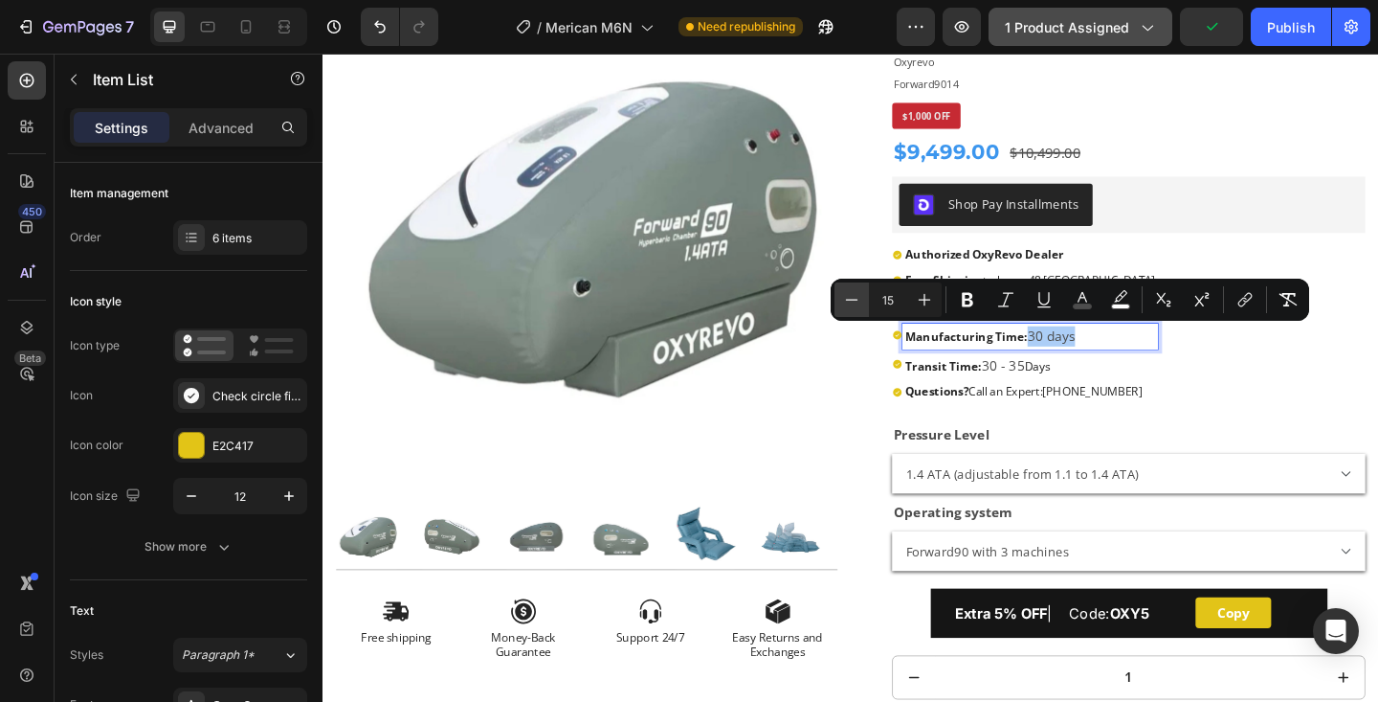
click at [840, 299] on button "Minus" at bounding box center [852, 299] width 34 height 34
type input "13"
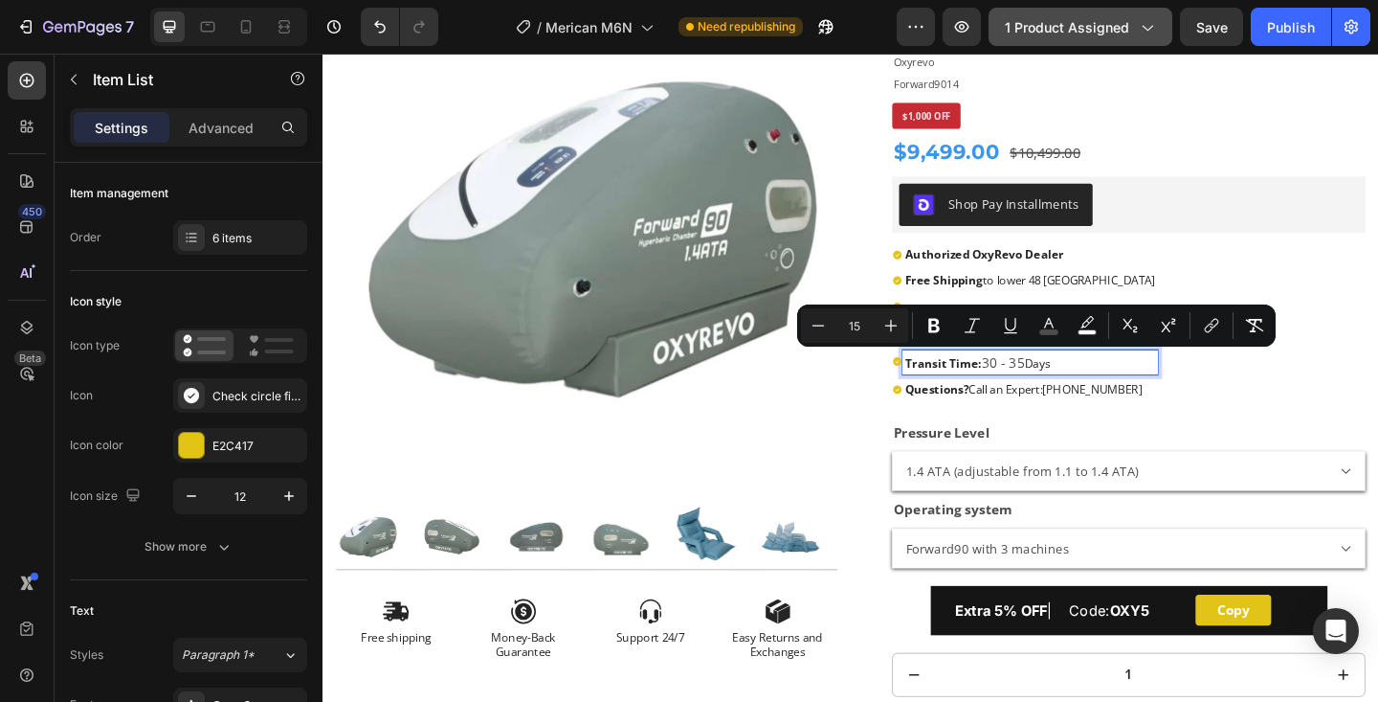
drag, startPoint x: 1043, startPoint y: 391, endPoint x: 1119, endPoint y: 391, distance: 75.6
click at [1119, 391] on p "Transit Time: 30 - 35 Days" at bounding box center [1092, 390] width 272 height 22
click at [826, 331] on icon "Editor contextual toolbar" at bounding box center [818, 325] width 19 height 19
type input "13"
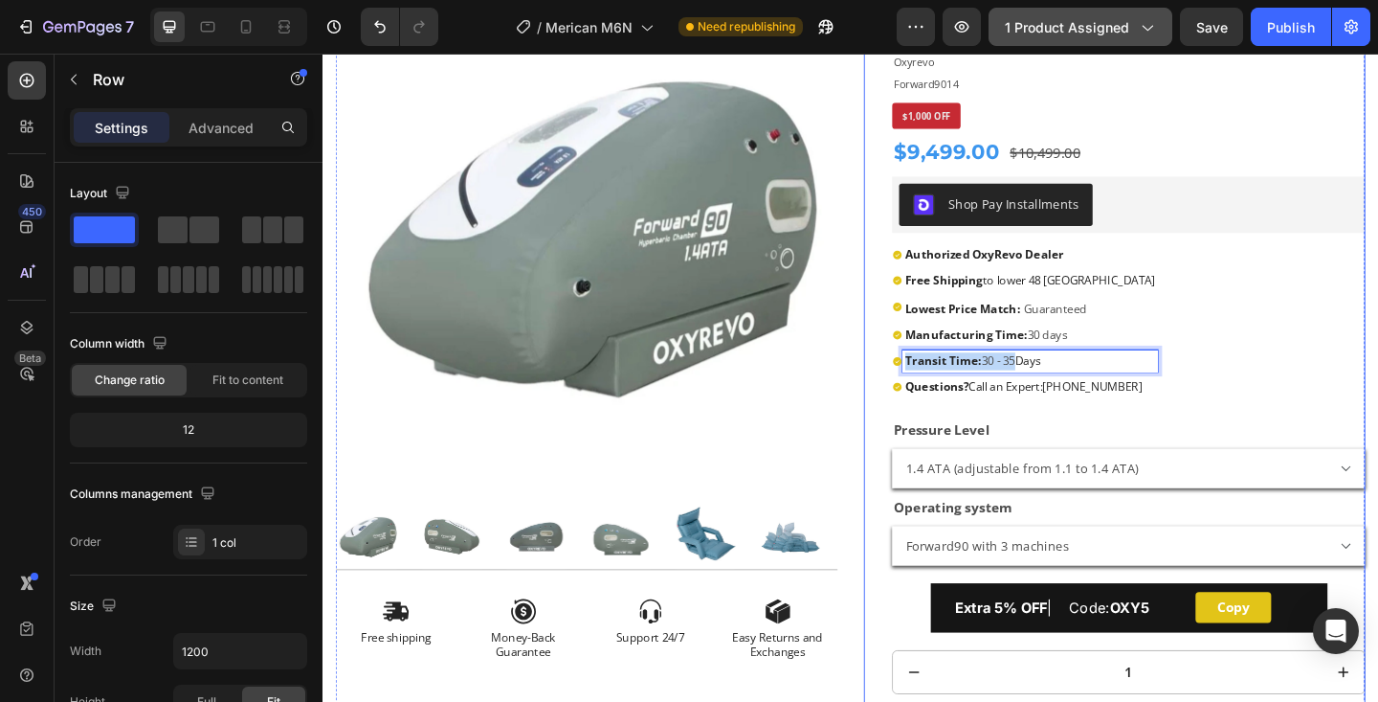
click at [1268, 440] on div "OxyRevo Forward90 1.4 to 1.5 ATA Sitting [MEDICAL_DATA] Product Title Oxyrevo P…" at bounding box center [1199, 453] width 515 height 936
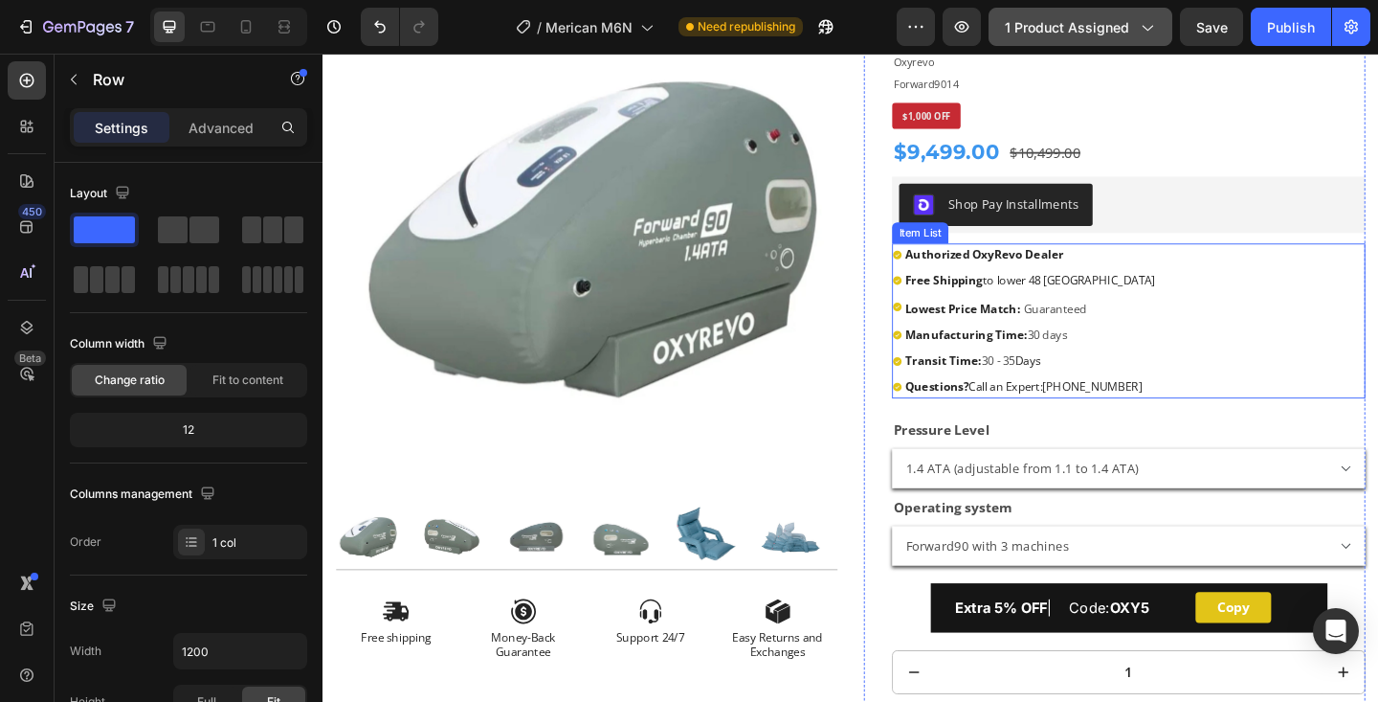
click at [1049, 271] on strong "Authorized OxyRevo Dealer" at bounding box center [1042, 271] width 172 height 17
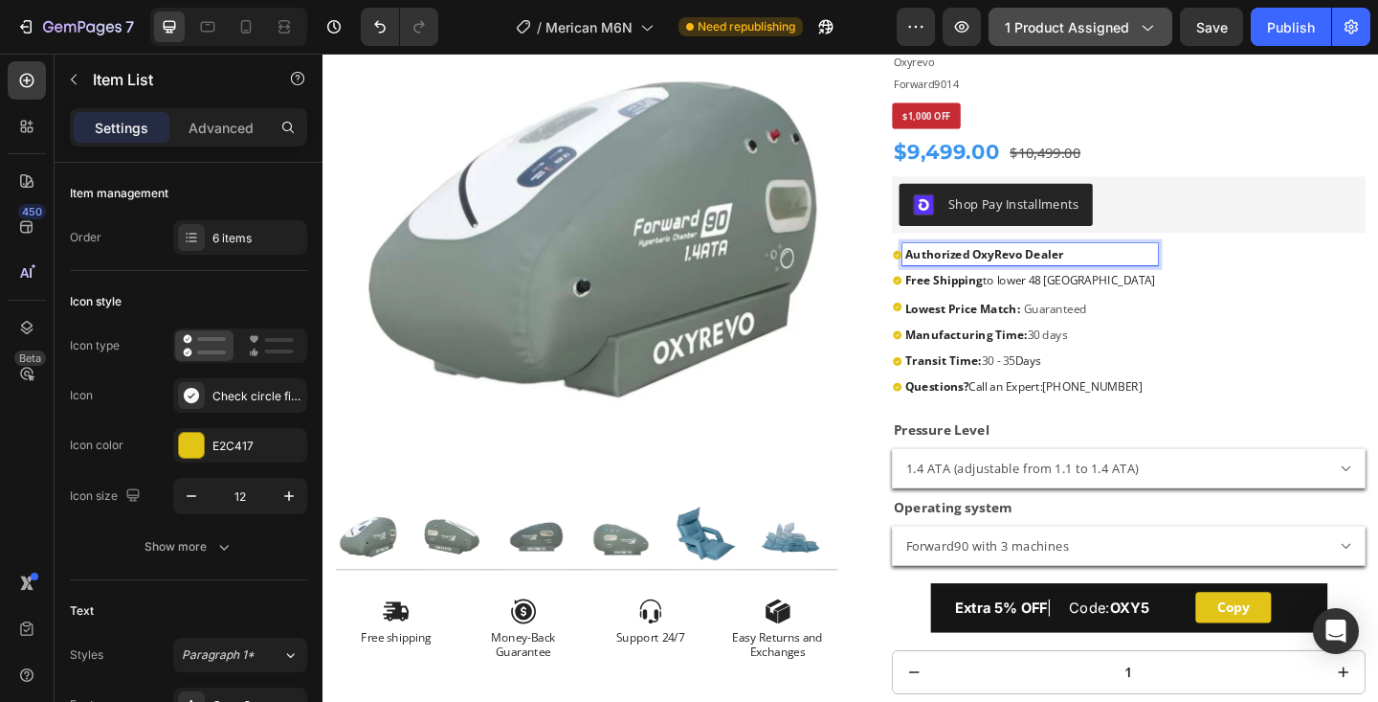
click at [1072, 276] on strong "Authorized OxyRevo Dealer" at bounding box center [1042, 271] width 172 height 17
click at [1081, 276] on strong "Authorized OxyRevo Dealer" at bounding box center [1042, 271] width 172 height 17
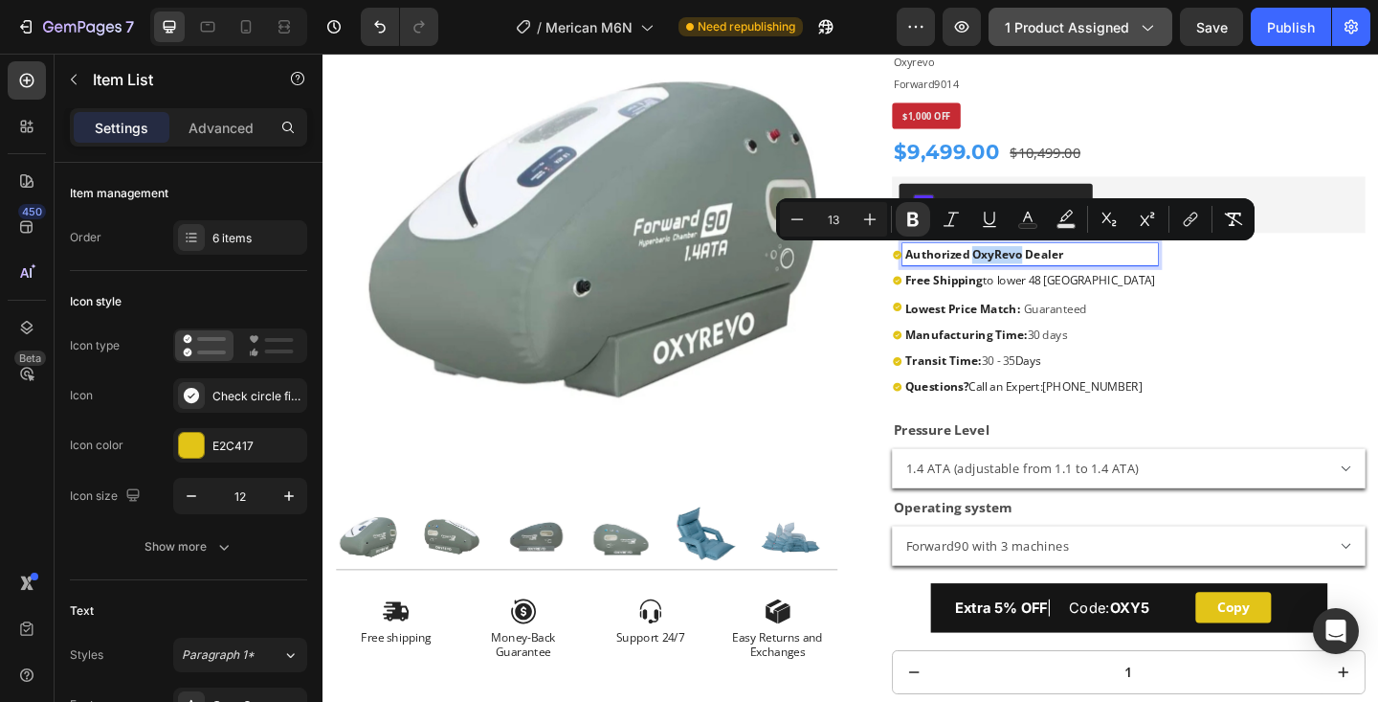
drag, startPoint x: 1081, startPoint y: 276, endPoint x: 1030, endPoint y: 279, distance: 50.8
click at [1030, 279] on strong "Authorized OxyRevo Dealer" at bounding box center [1042, 271] width 172 height 17
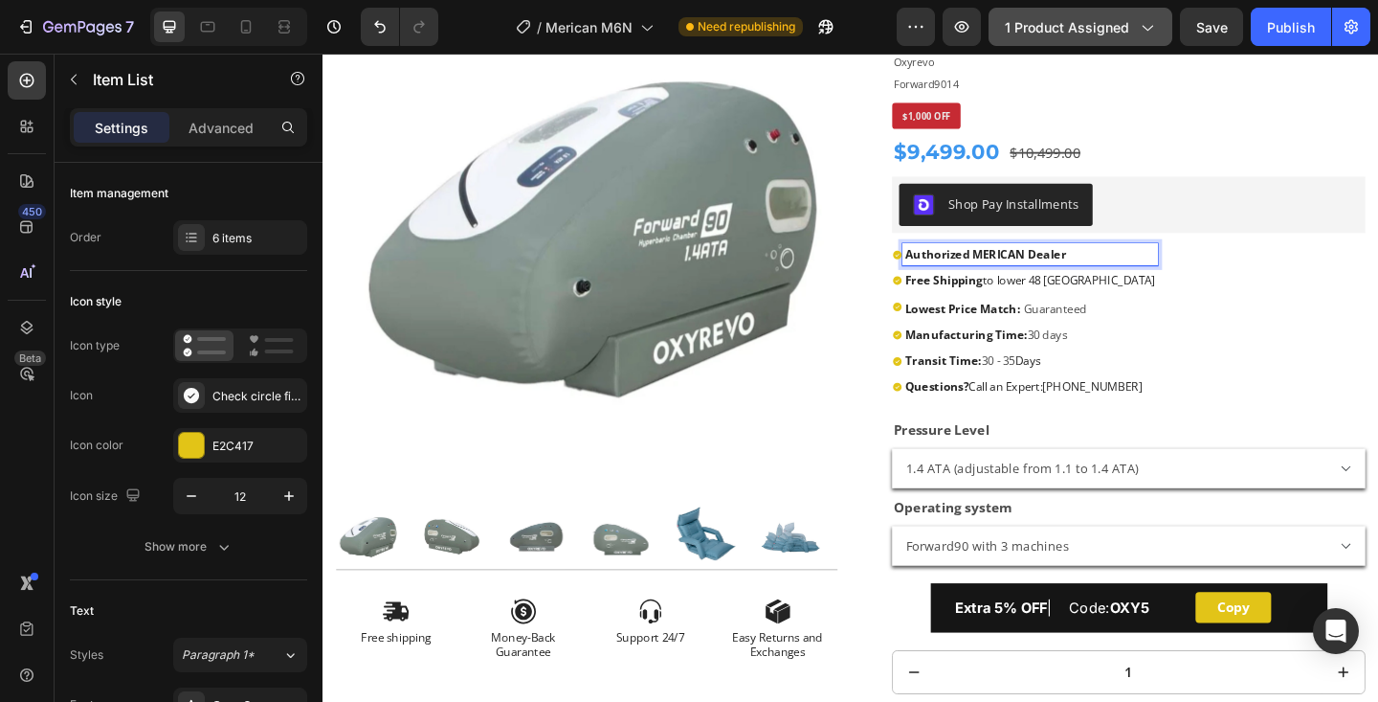
click at [1242, 337] on div "Authorized MERICAN Dealer Free Shipping to lower 48 [GEOGRAPHIC_DATA] Lowest Pr…" at bounding box center [1199, 344] width 515 height 168
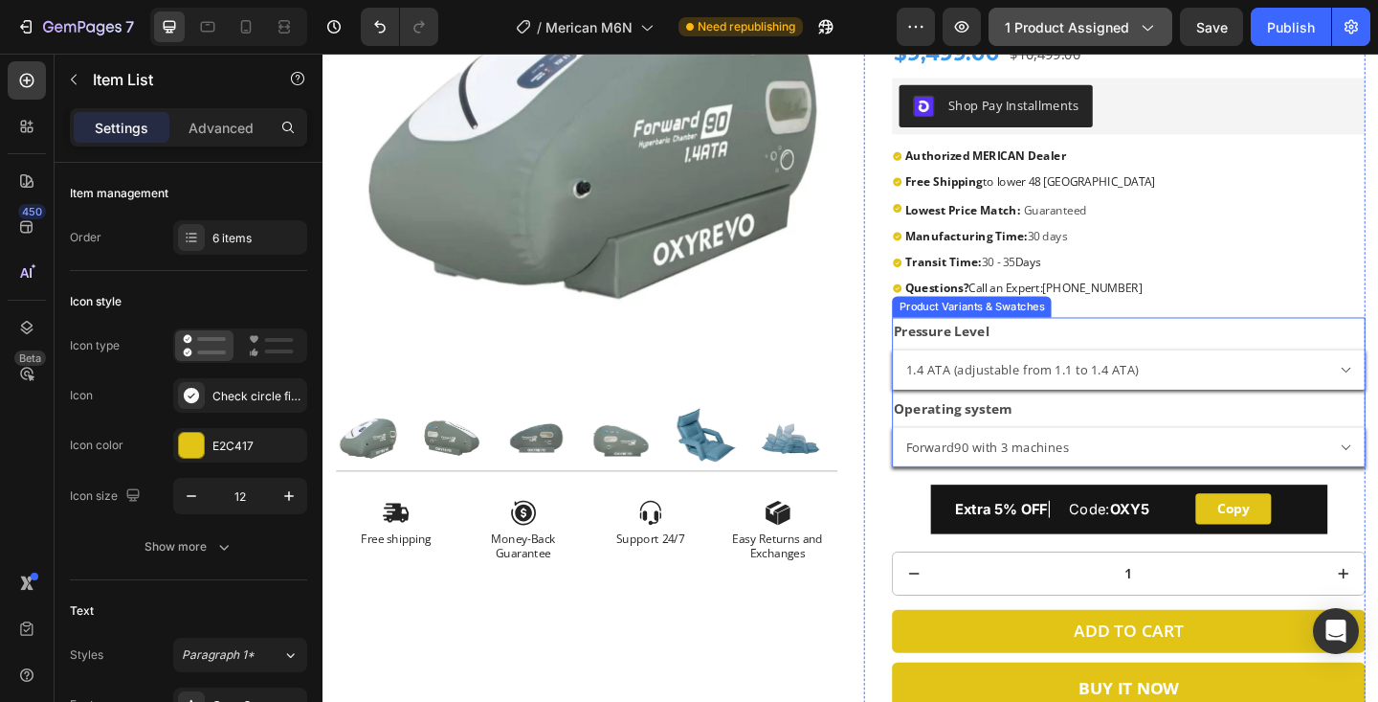
scroll to position [334, 0]
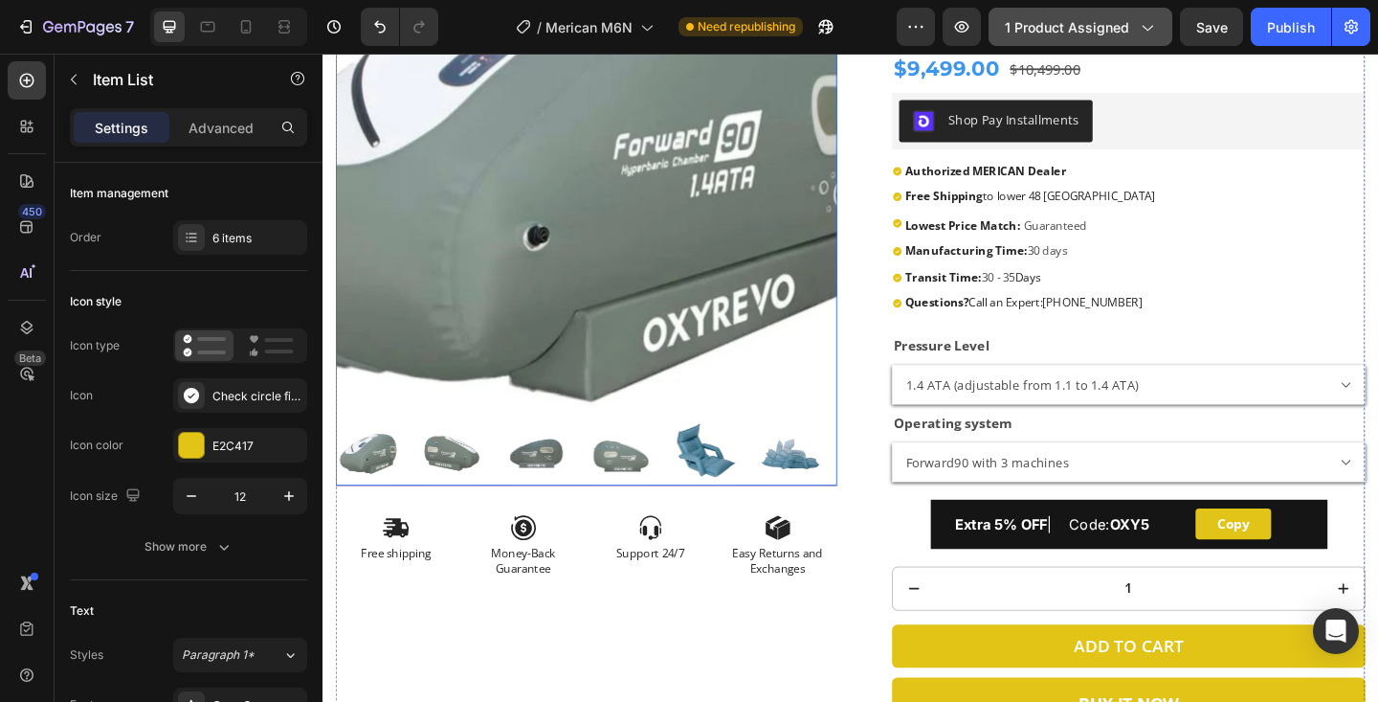
click at [704, 145] on img at bounding box center [610, 167] width 546 height 546
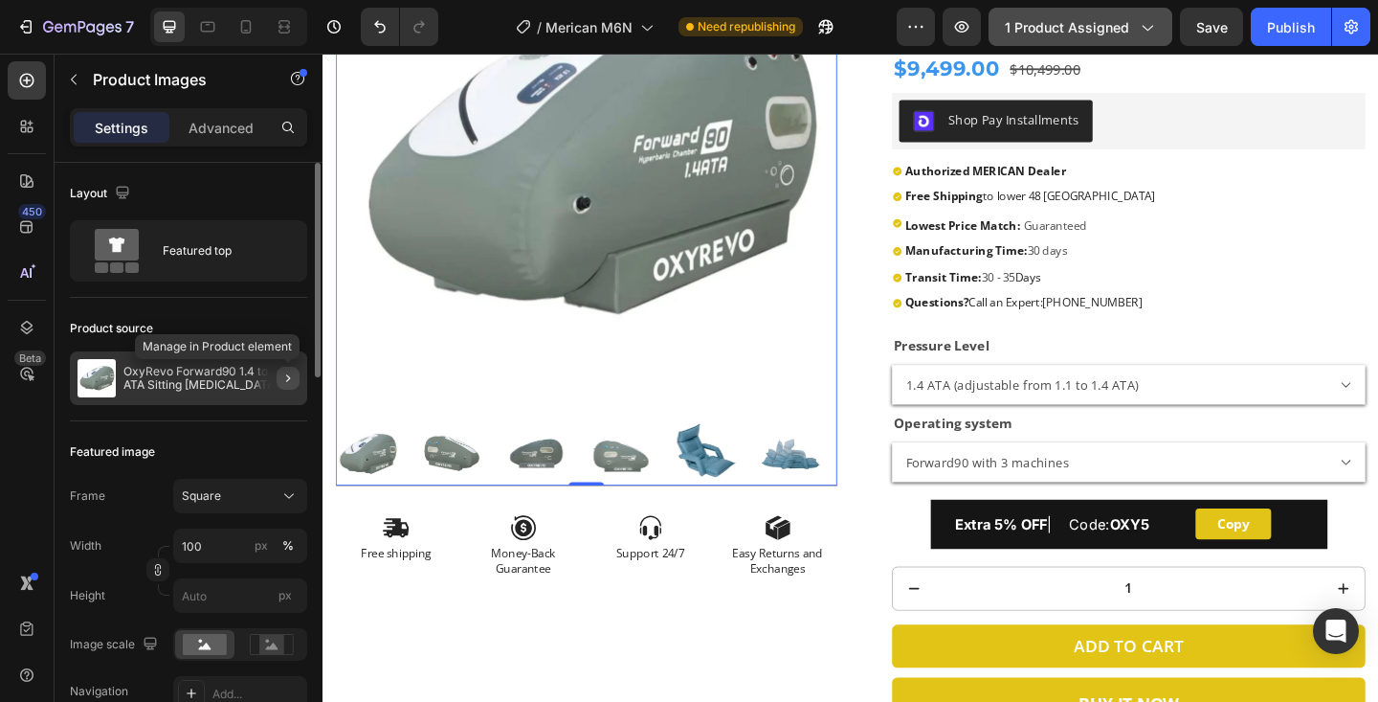
click at [293, 380] on icon "button" at bounding box center [287, 377] width 15 height 15
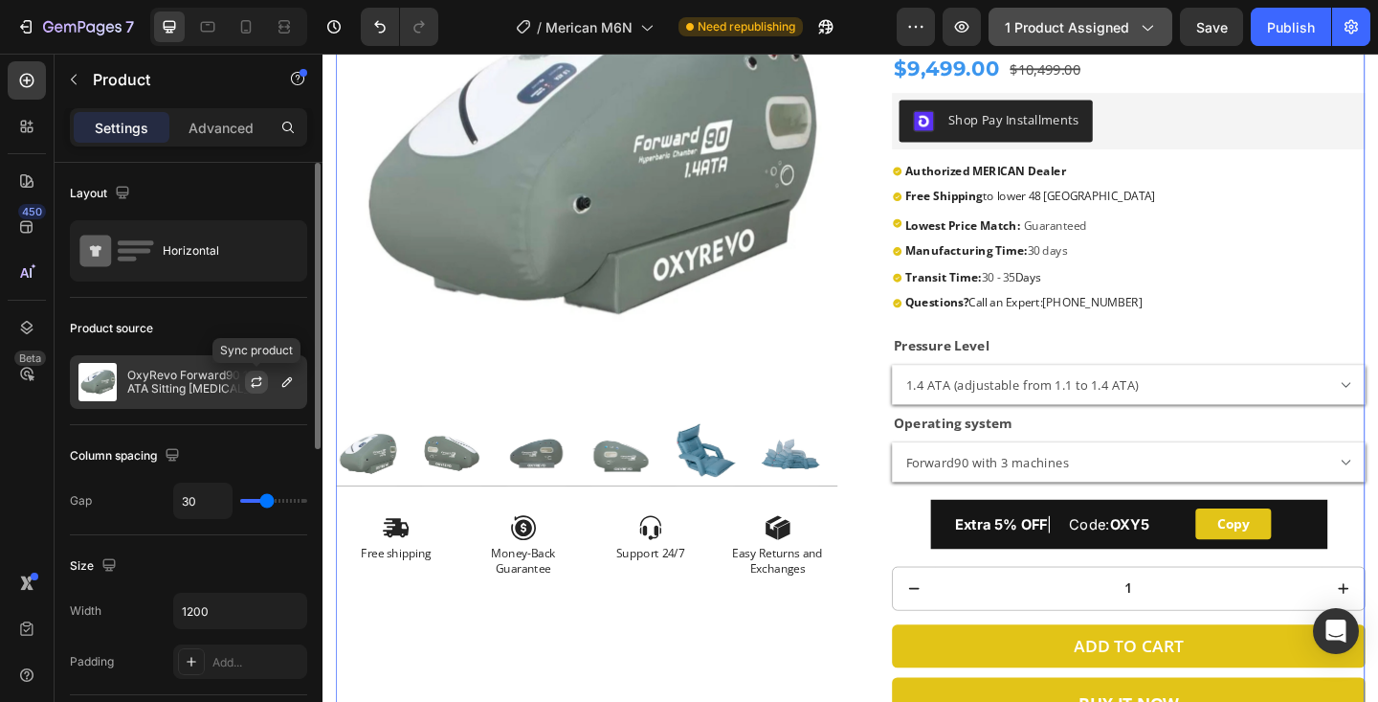
click at [258, 377] on icon "button" at bounding box center [256, 381] width 15 height 15
click at [293, 390] on button "button" at bounding box center [287, 381] width 23 height 23
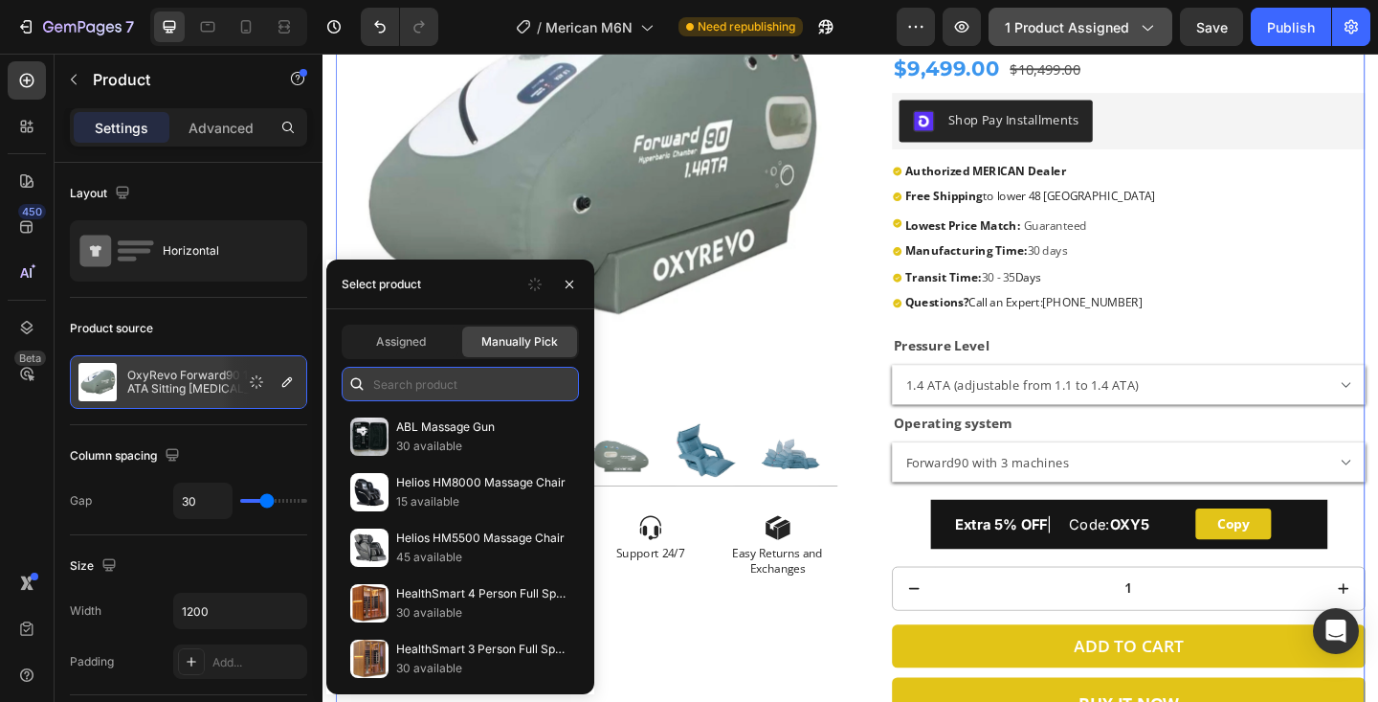
click at [420, 394] on input "text" at bounding box center [460, 384] width 237 height 34
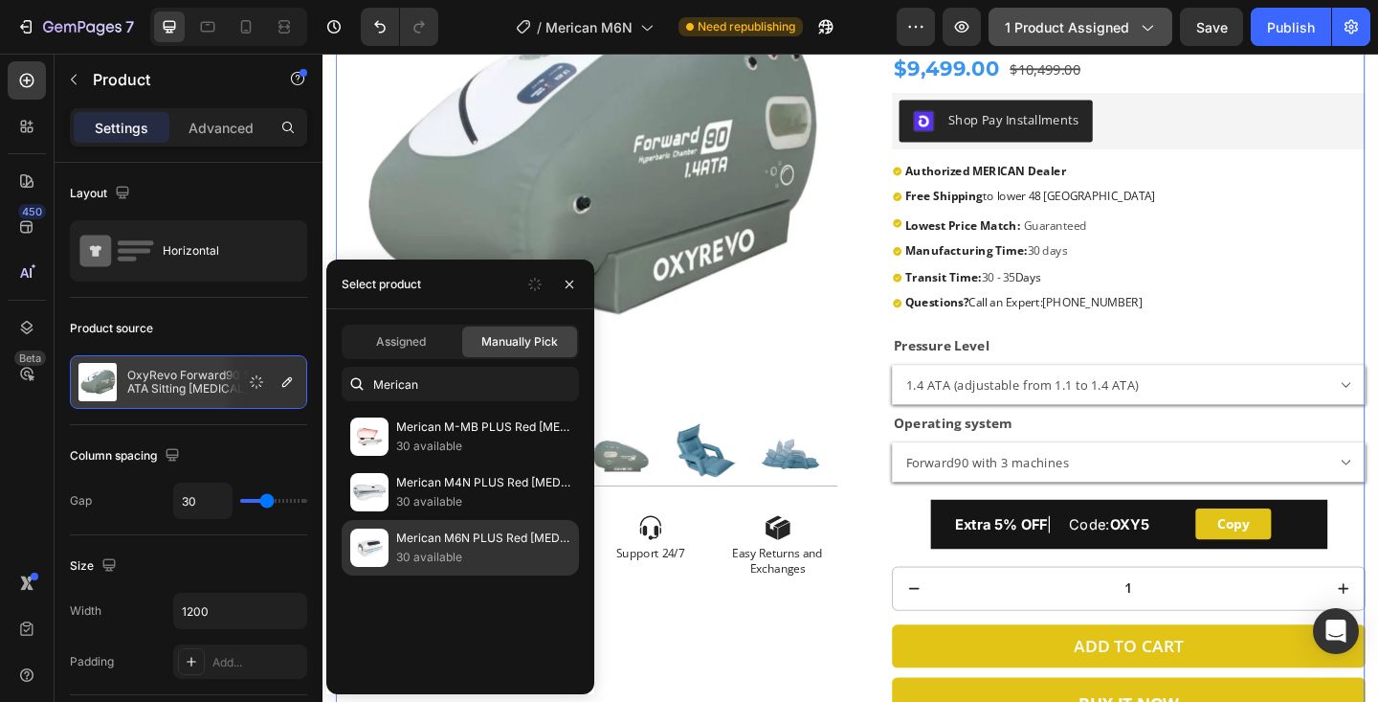
type input "Merican"
click at [462, 526] on div "Merican M6N PLUS Red [MEDICAL_DATA] Bed 30 available" at bounding box center [460, 548] width 237 height 56
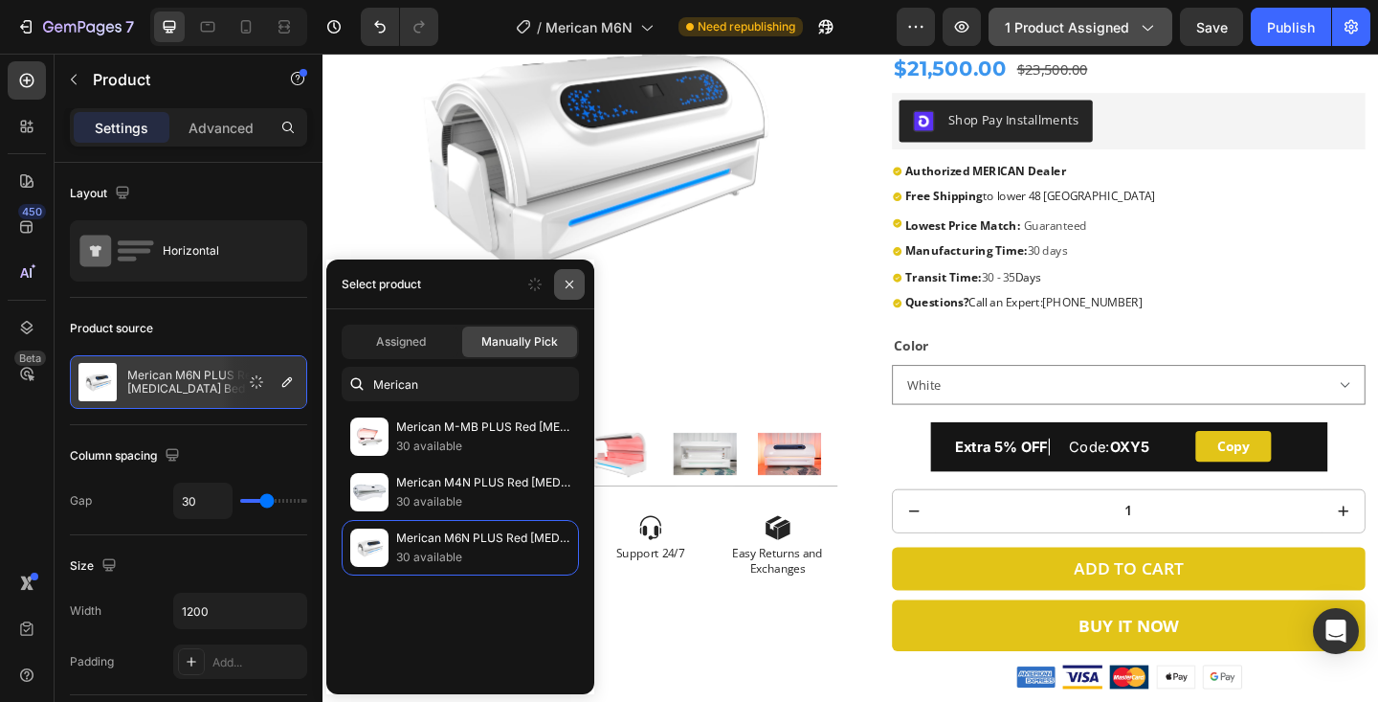
click at [572, 280] on icon "button" at bounding box center [570, 284] width 8 height 8
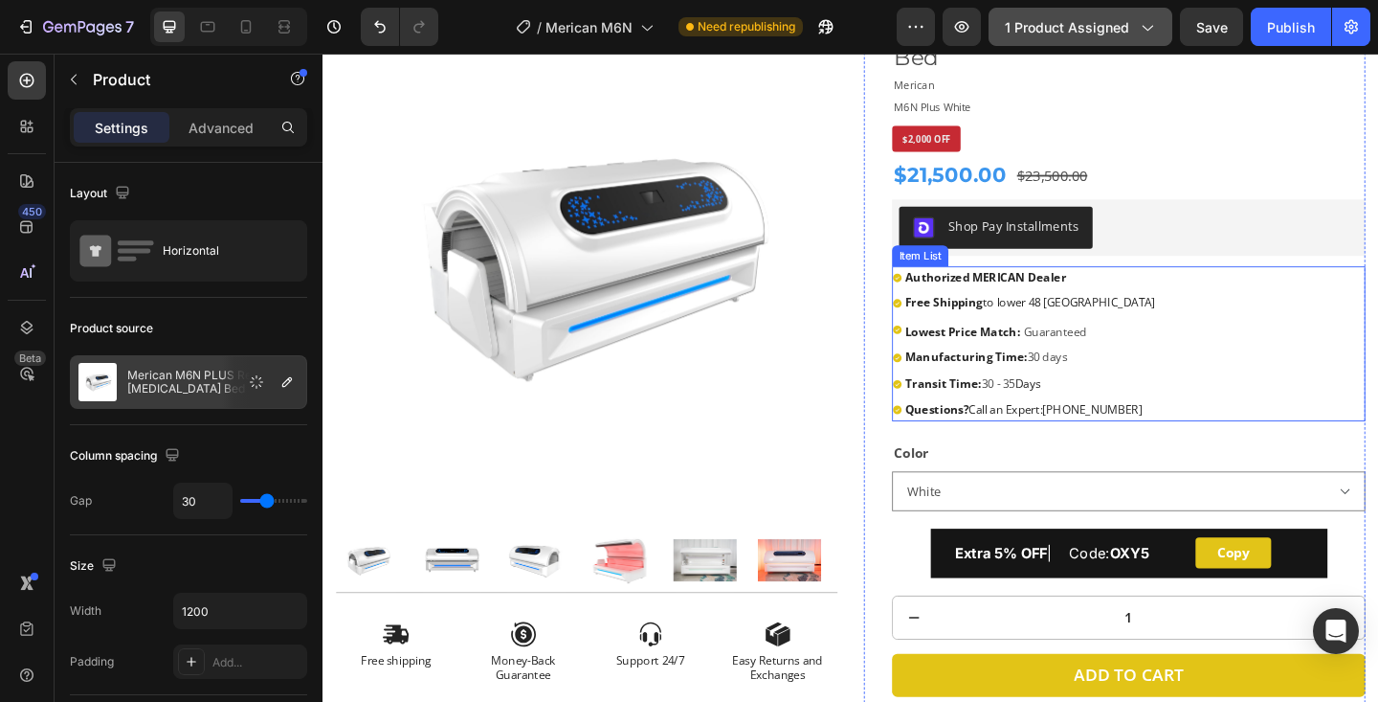
scroll to position [193, 0]
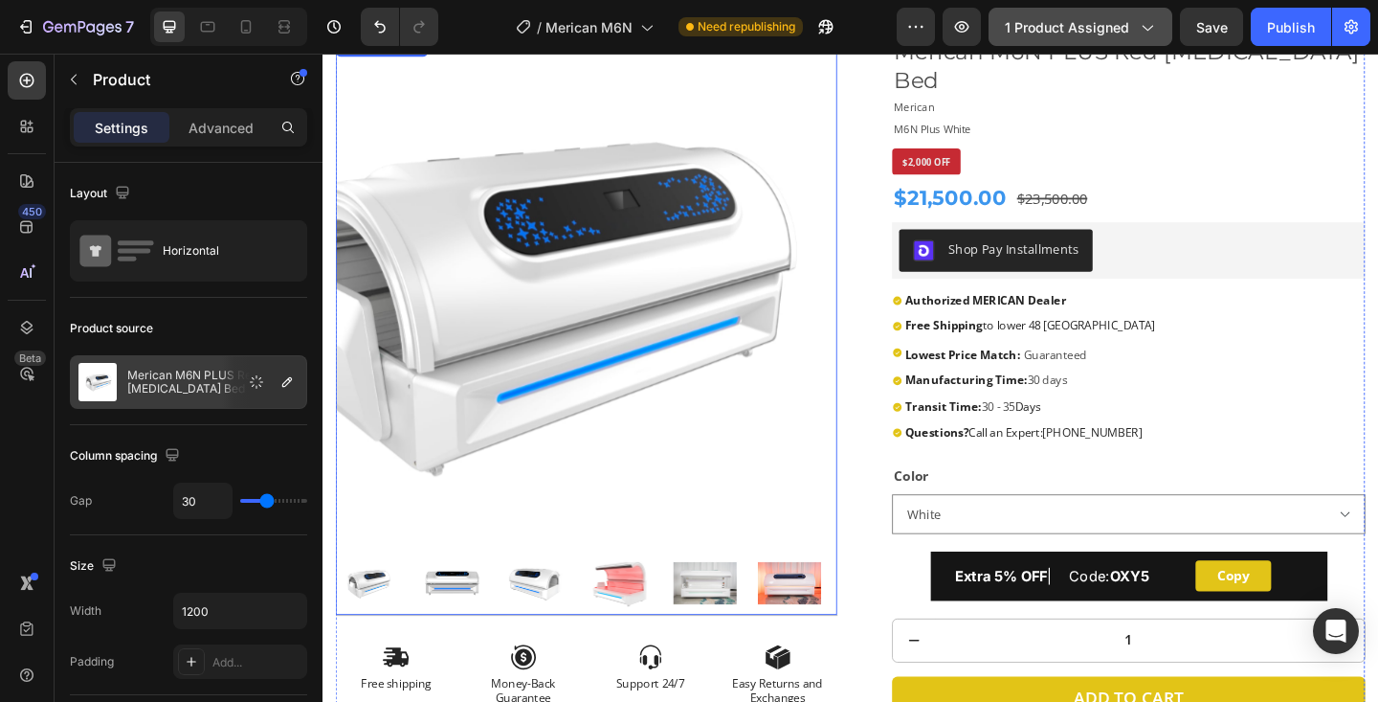
click at [680, 279] on img at bounding box center [610, 307] width 546 height 546
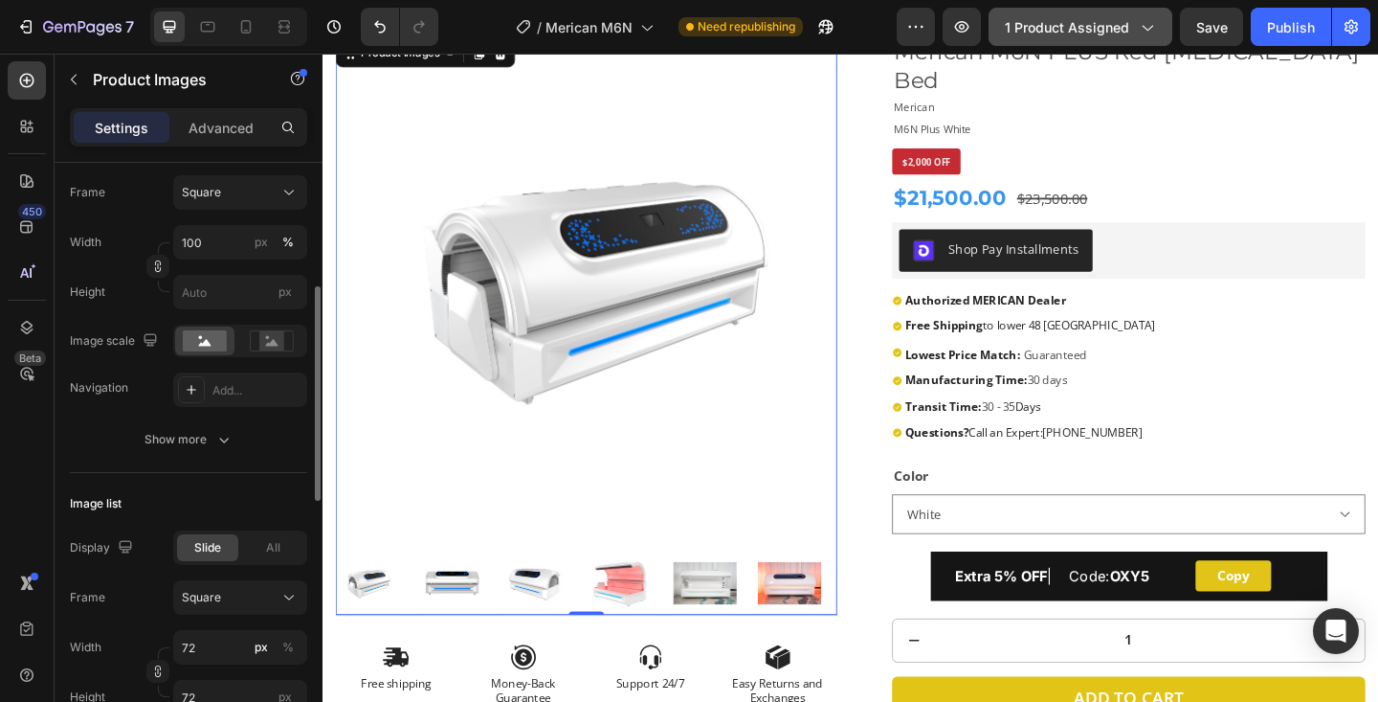
scroll to position [314, 0]
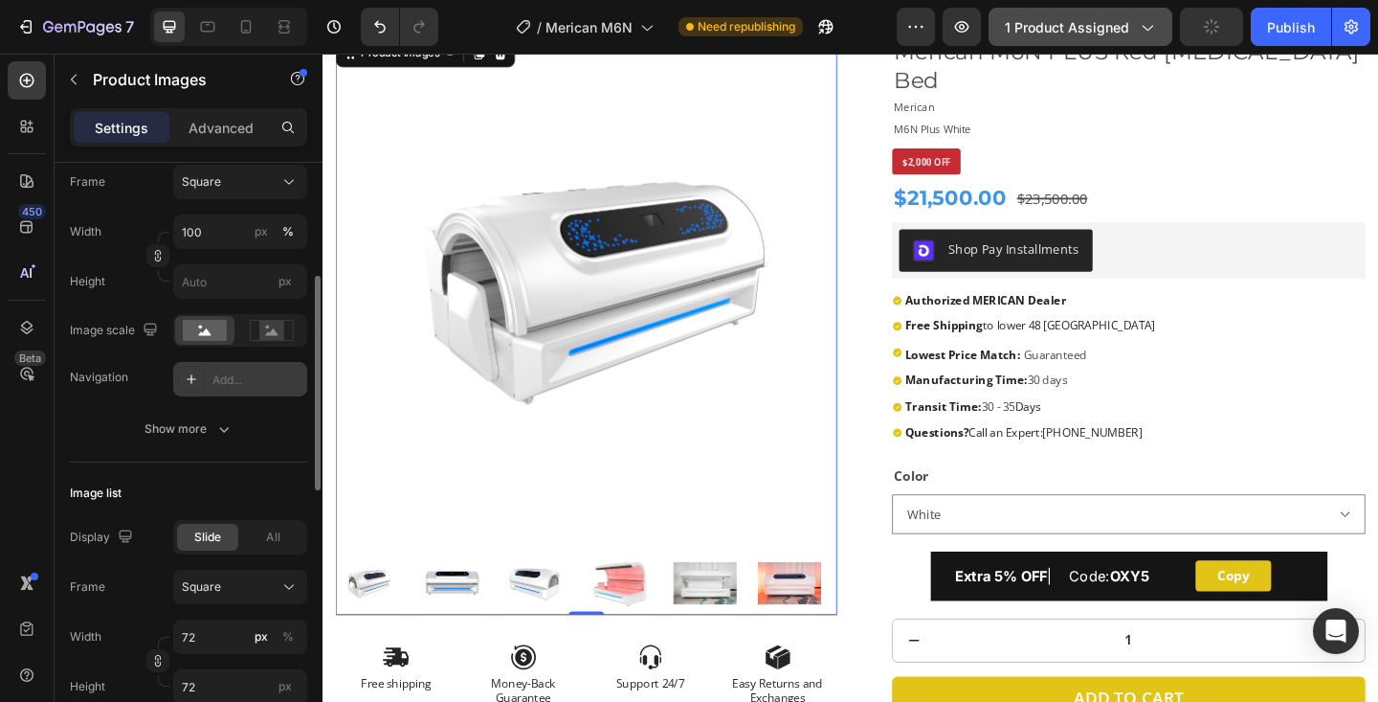
click at [243, 391] on div "Add..." at bounding box center [240, 379] width 134 height 34
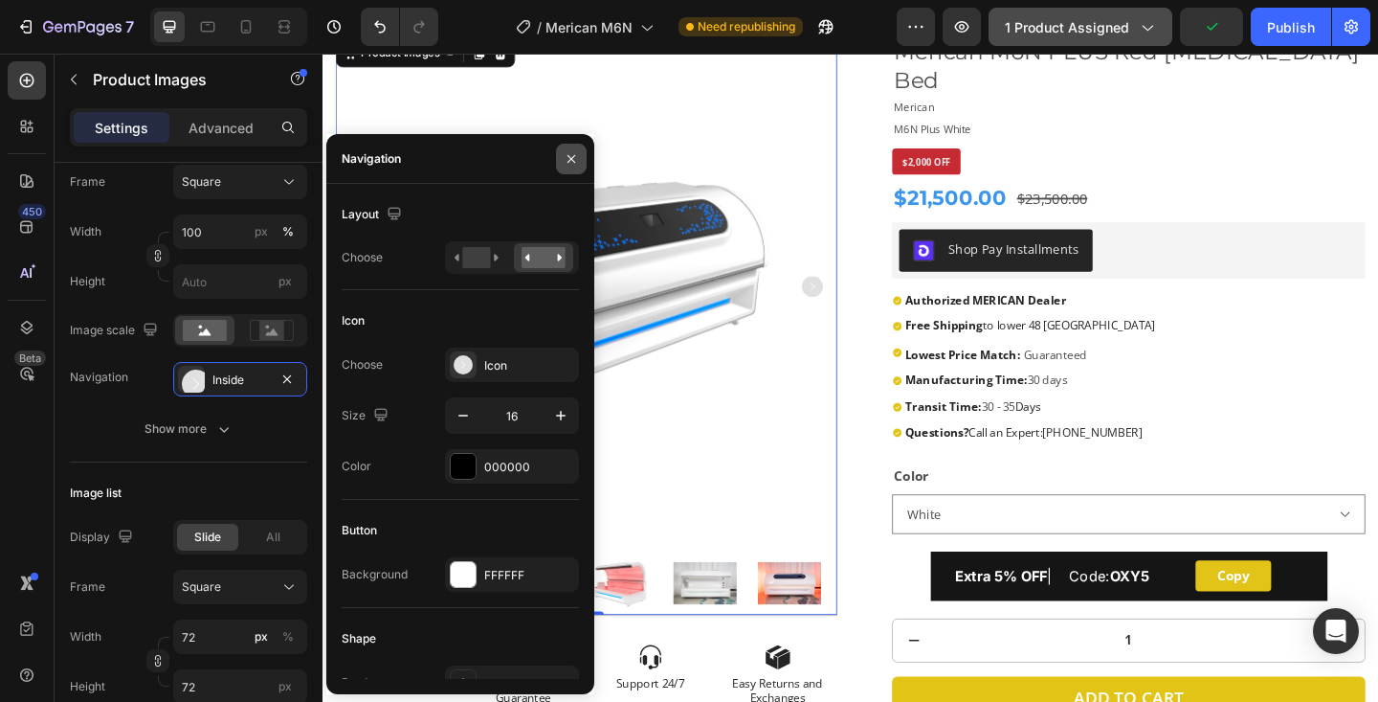
drag, startPoint x: 573, startPoint y: 165, endPoint x: 273, endPoint y: 123, distance: 303.4
click at [573, 165] on icon "button" at bounding box center [571, 158] width 15 height 15
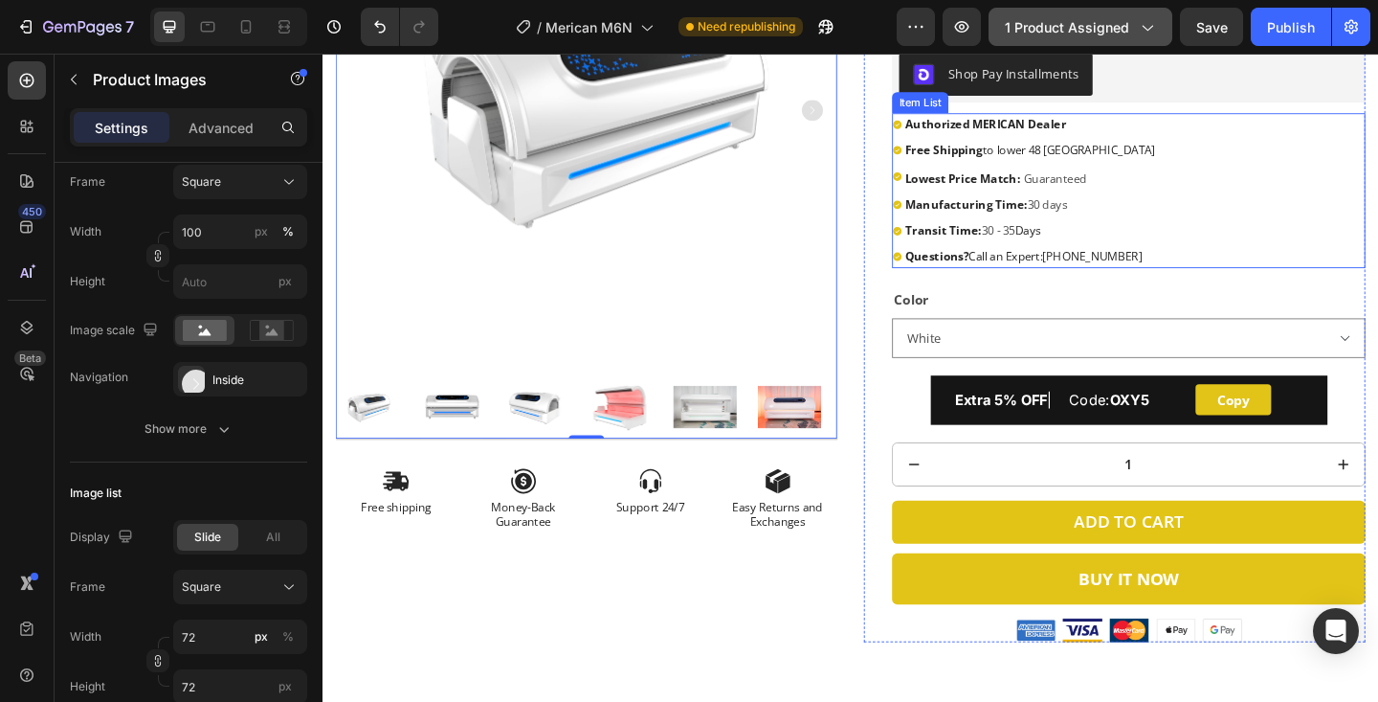
scroll to position [506, 0]
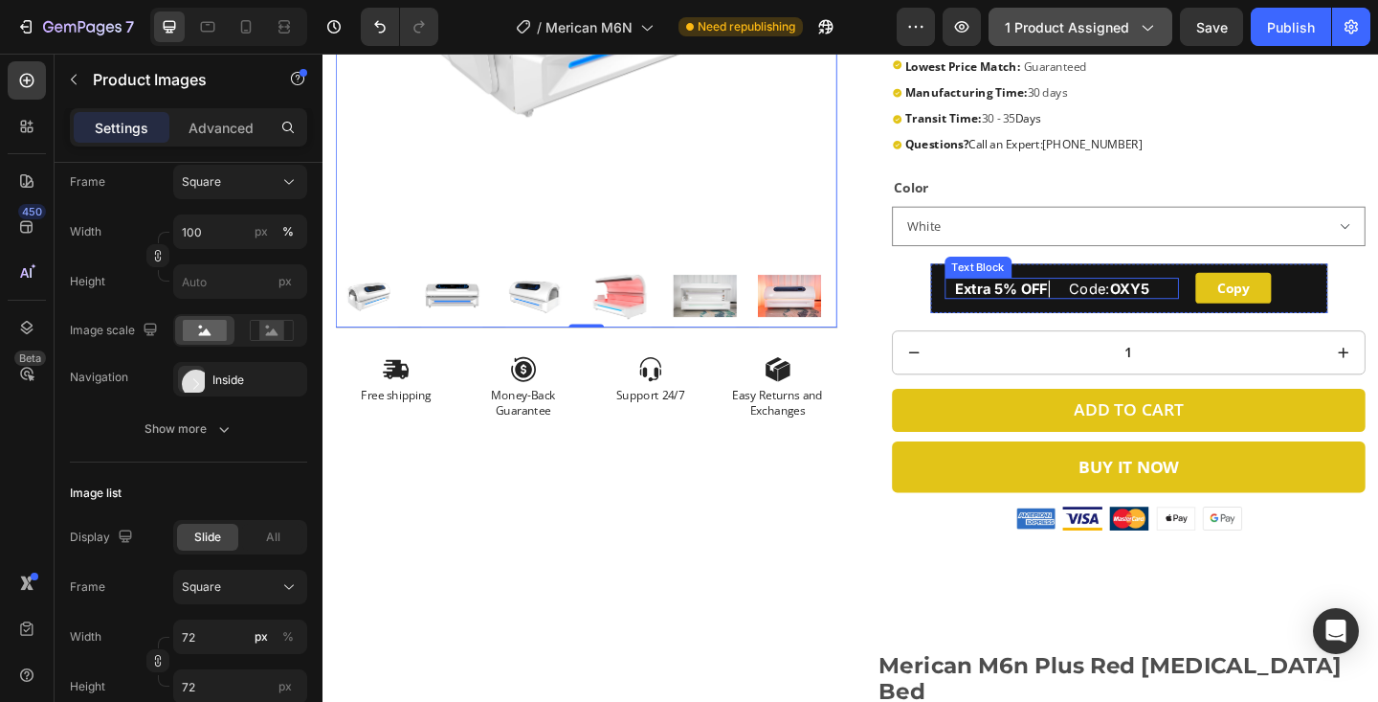
click at [1069, 309] on strong "Extra 5% OFF" at bounding box center [1061, 309] width 101 height 19
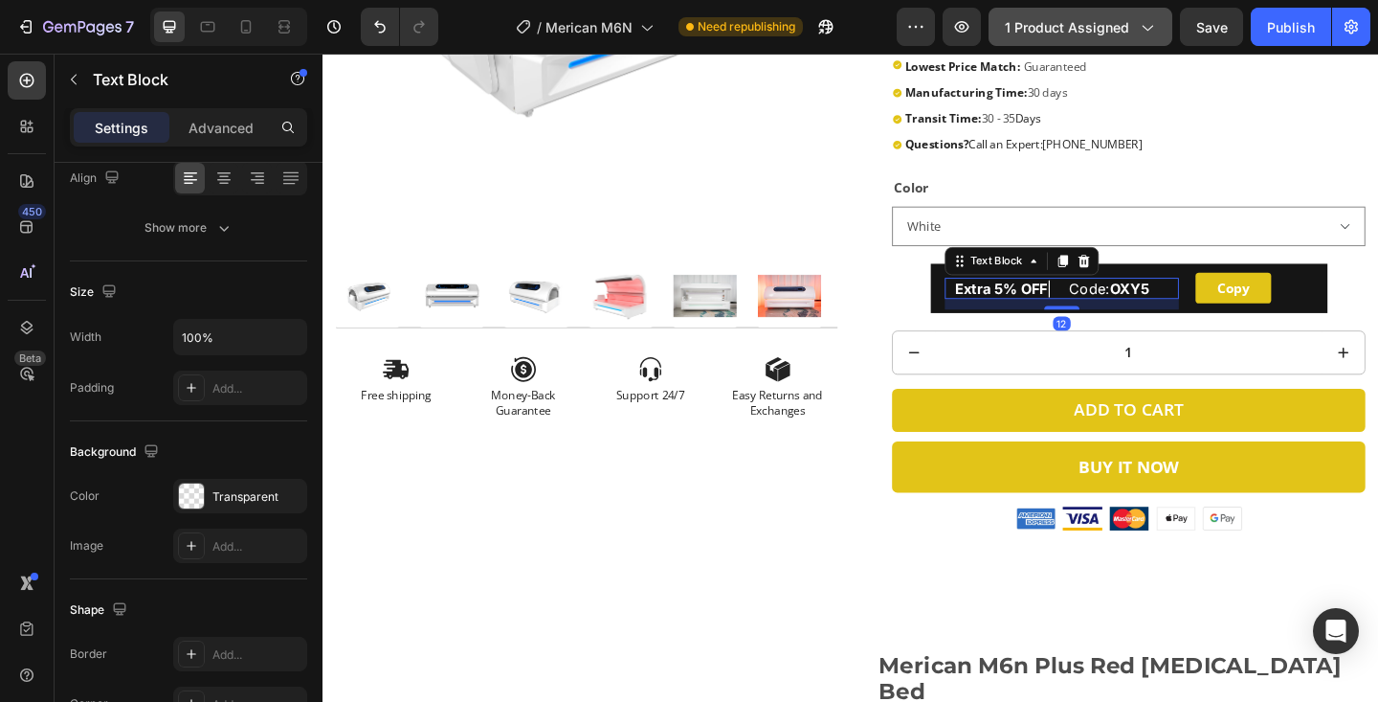
click at [1069, 309] on strong "Extra 5% OFF" at bounding box center [1061, 309] width 101 height 19
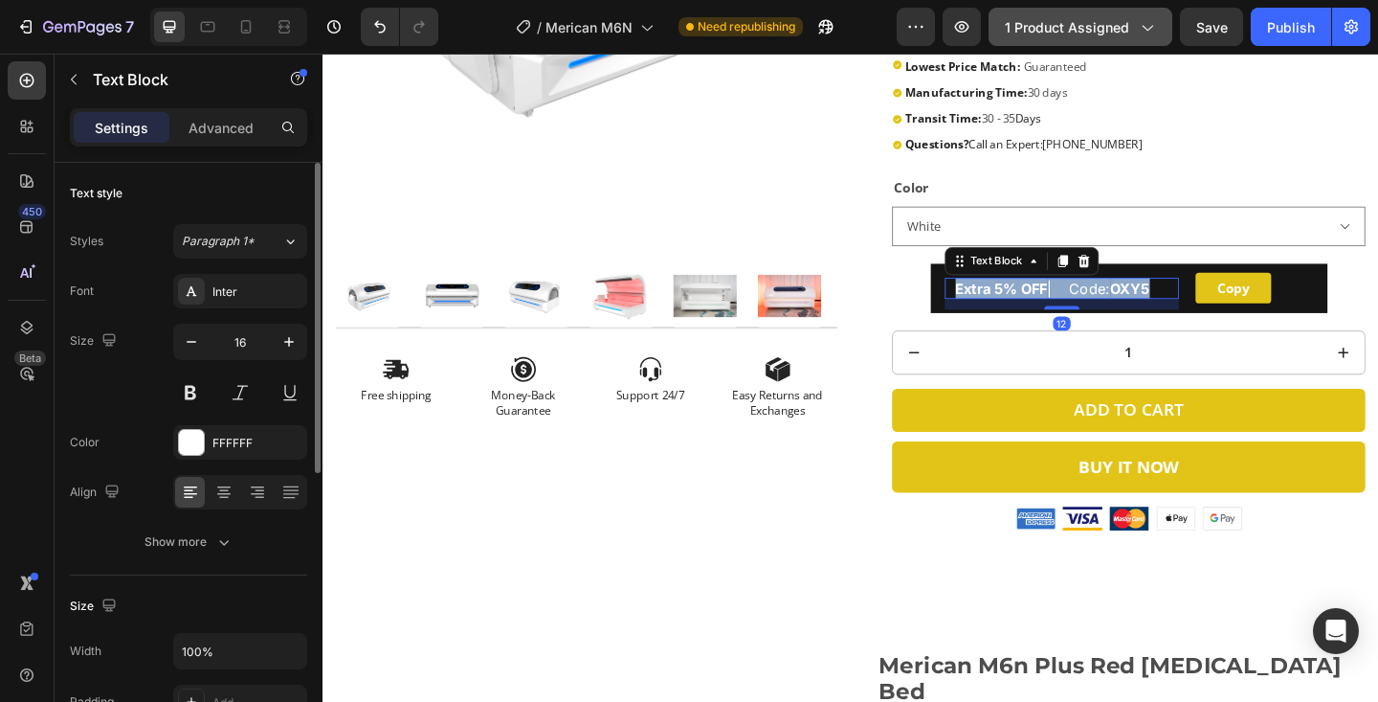
click at [1069, 309] on strong "Extra 5% OFF" at bounding box center [1061, 309] width 101 height 19
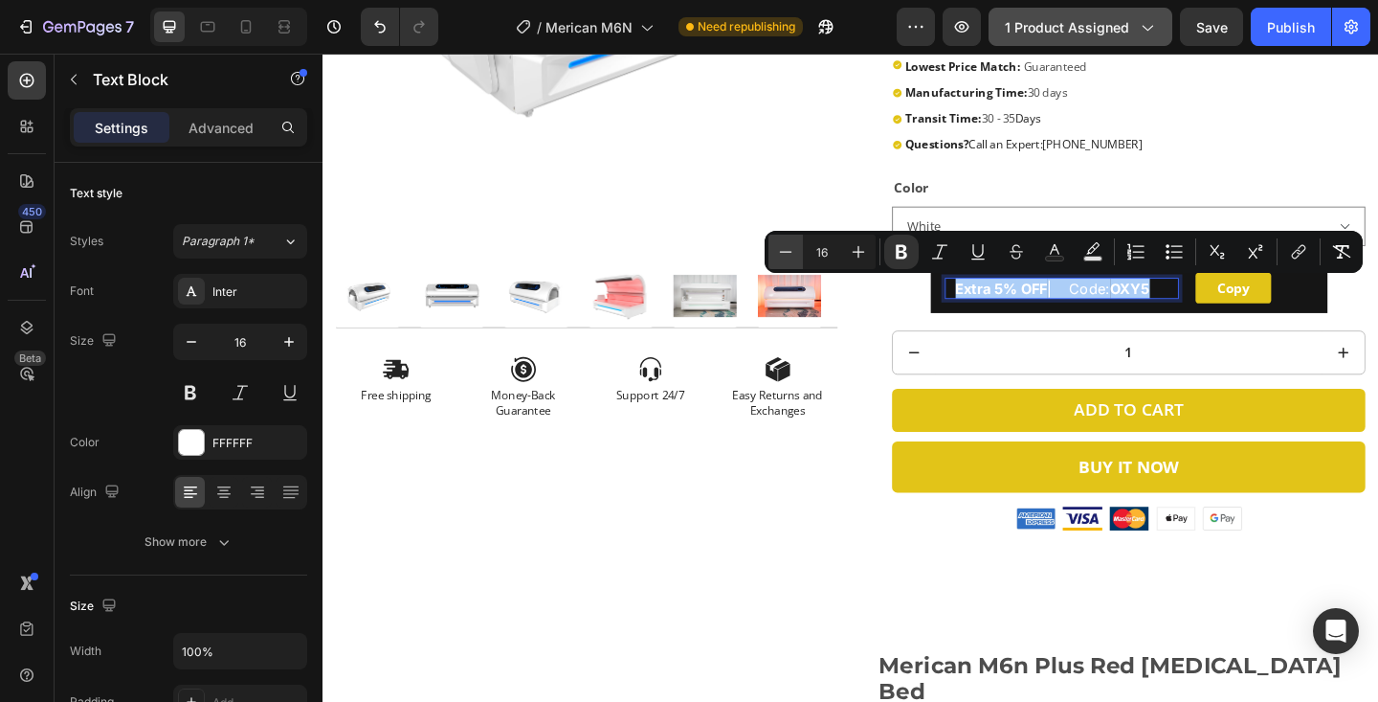
click at [794, 257] on icon "Editor contextual toolbar" at bounding box center [785, 251] width 19 height 19
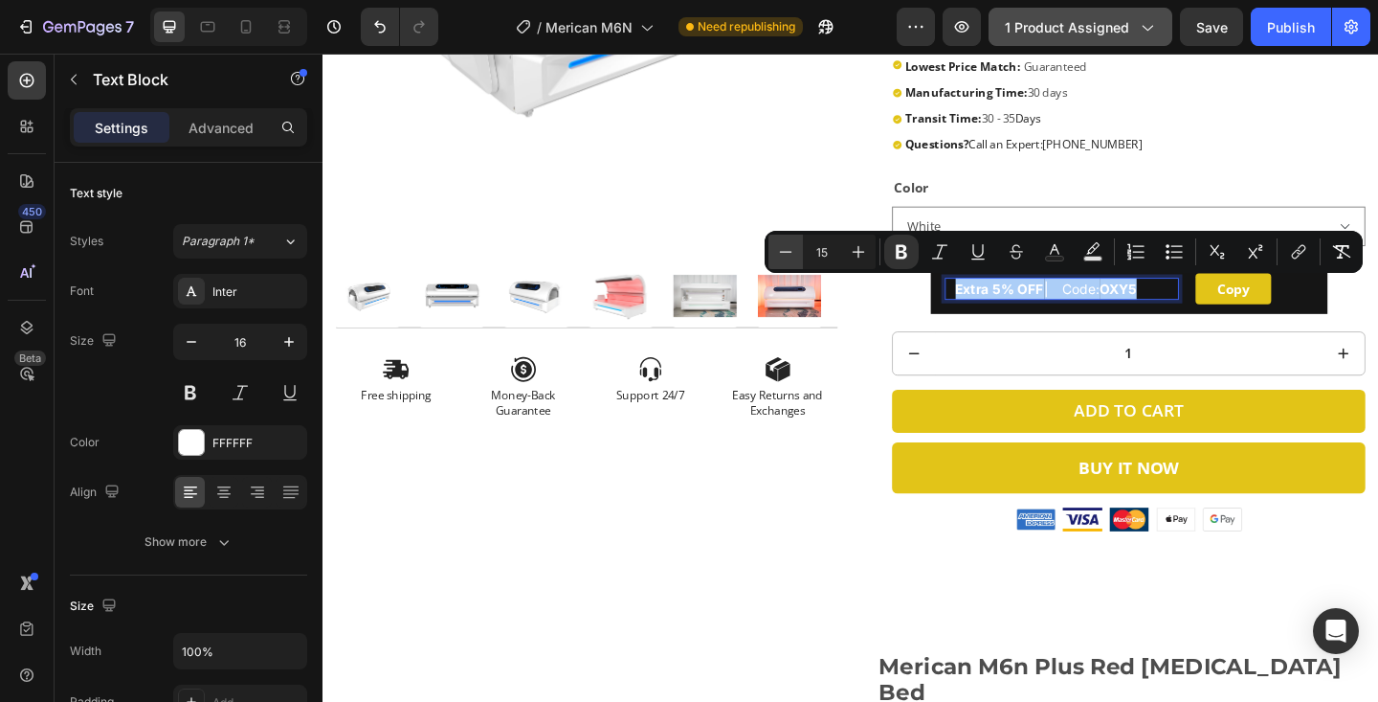
click at [794, 257] on icon "Editor contextual toolbar" at bounding box center [785, 251] width 19 height 19
type input "13"
click at [1185, 314] on strong "OXY5" at bounding box center [1167, 309] width 35 height 15
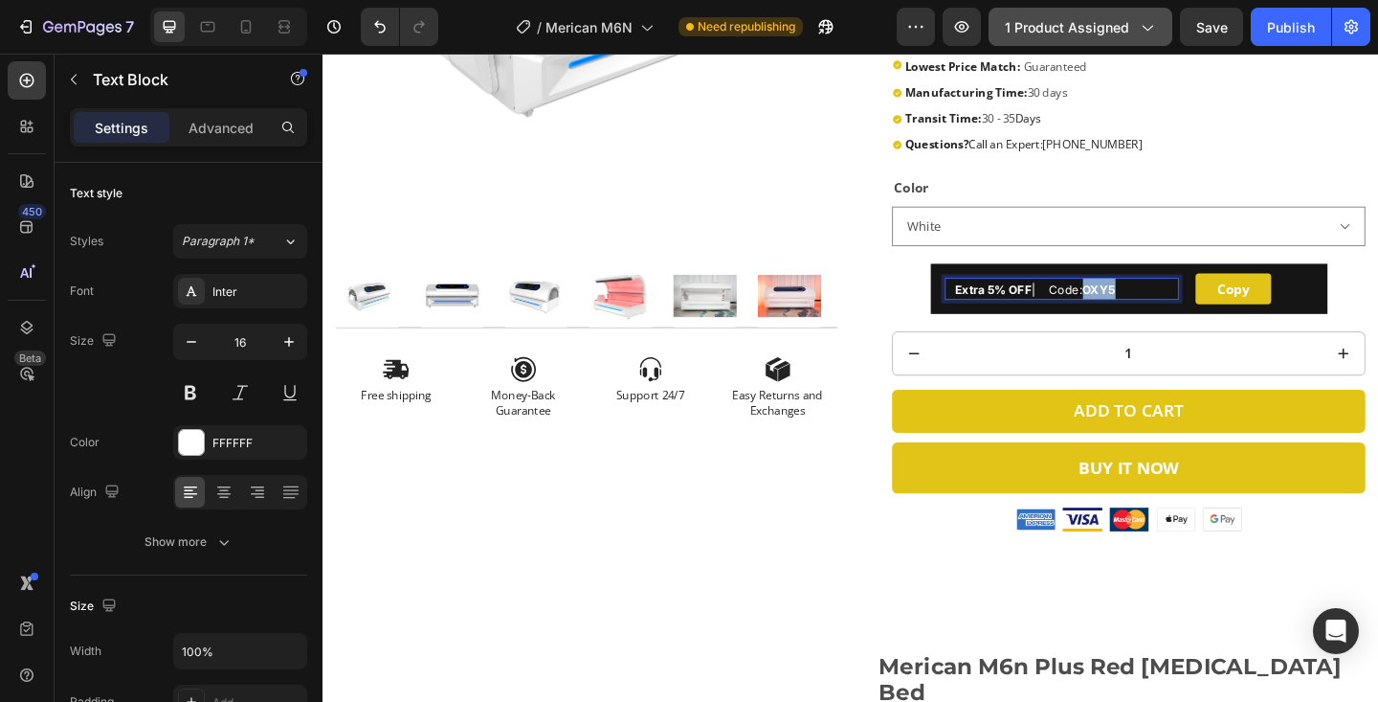
click at [1185, 314] on strong "OXY5" at bounding box center [1167, 309] width 35 height 15
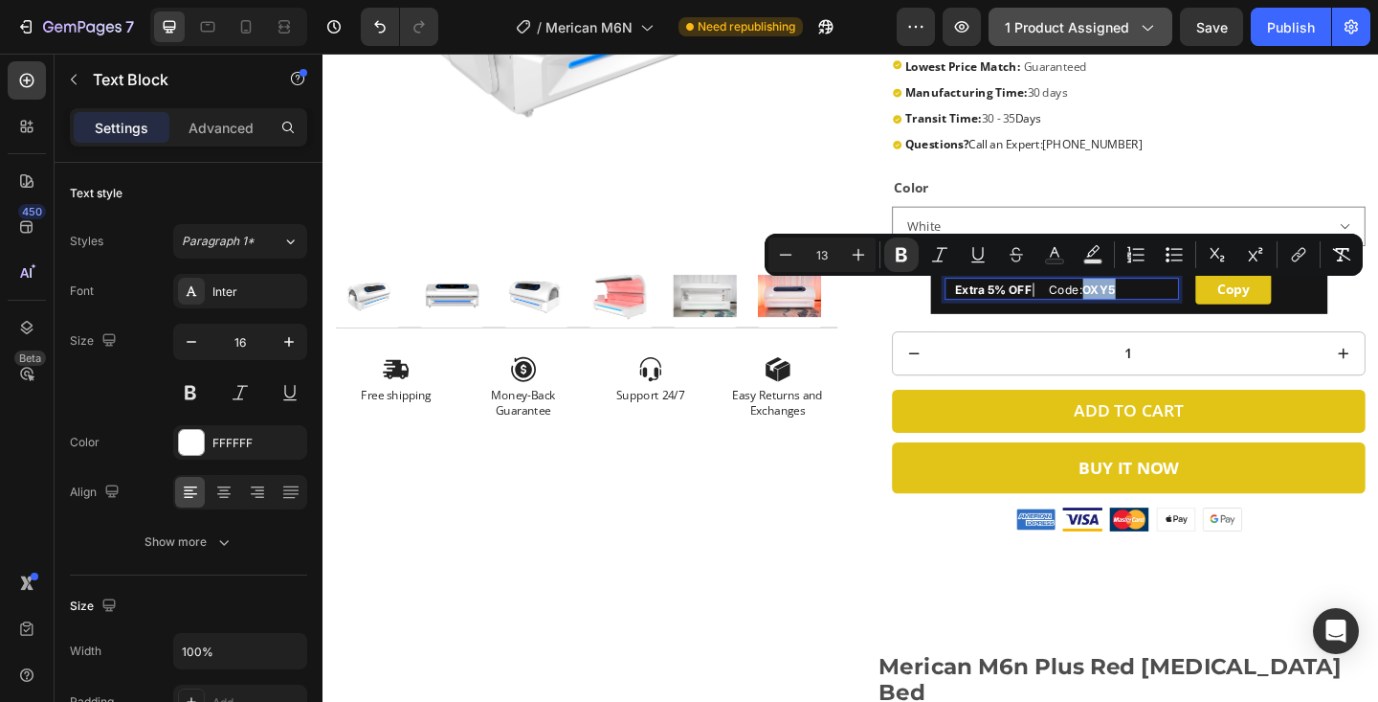
click at [1185, 310] on strong "OXY5" at bounding box center [1167, 309] width 35 height 15
drag, startPoint x: 1199, startPoint y: 304, endPoint x: 1168, endPoint y: 308, distance: 31.8
click at [1168, 308] on p "Extra 5% OFF | Code: RED 5" at bounding box center [1133, 310] width 244 height 24
click at [904, 262] on icon "Editor contextual toolbar" at bounding box center [901, 254] width 19 height 19
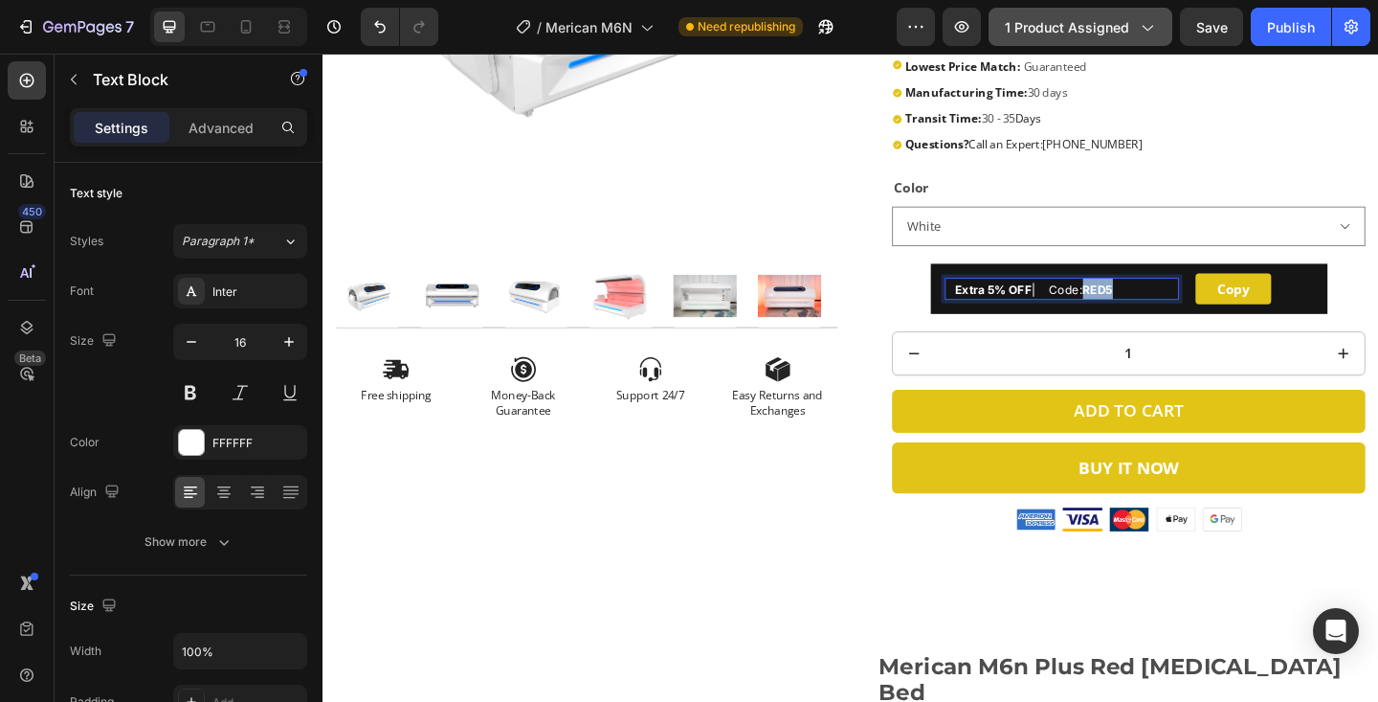
drag, startPoint x: 1168, startPoint y: 314, endPoint x: 1196, endPoint y: 311, distance: 27.9
click at [1182, 311] on strong "RED5" at bounding box center [1166, 309] width 33 height 15
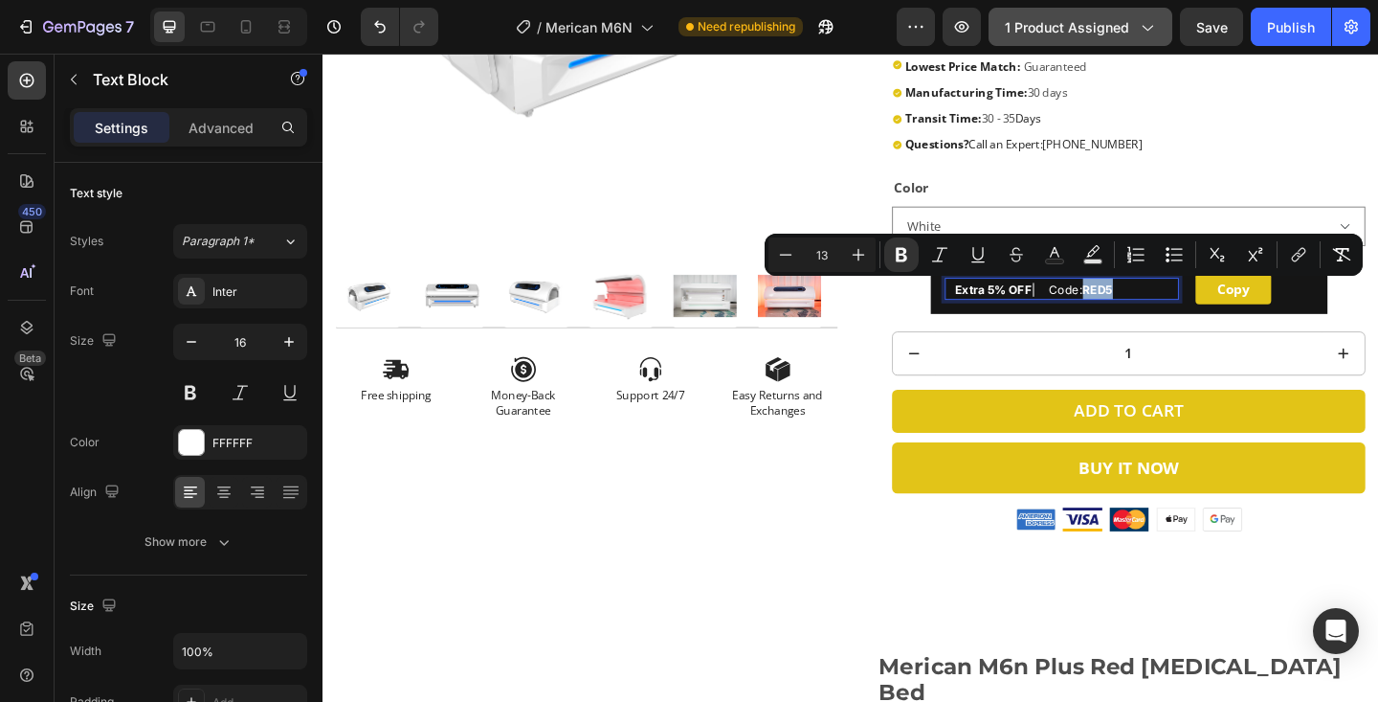
copy strong "RED5"
click at [1182, 311] on strong "RED5" at bounding box center [1166, 309] width 33 height 15
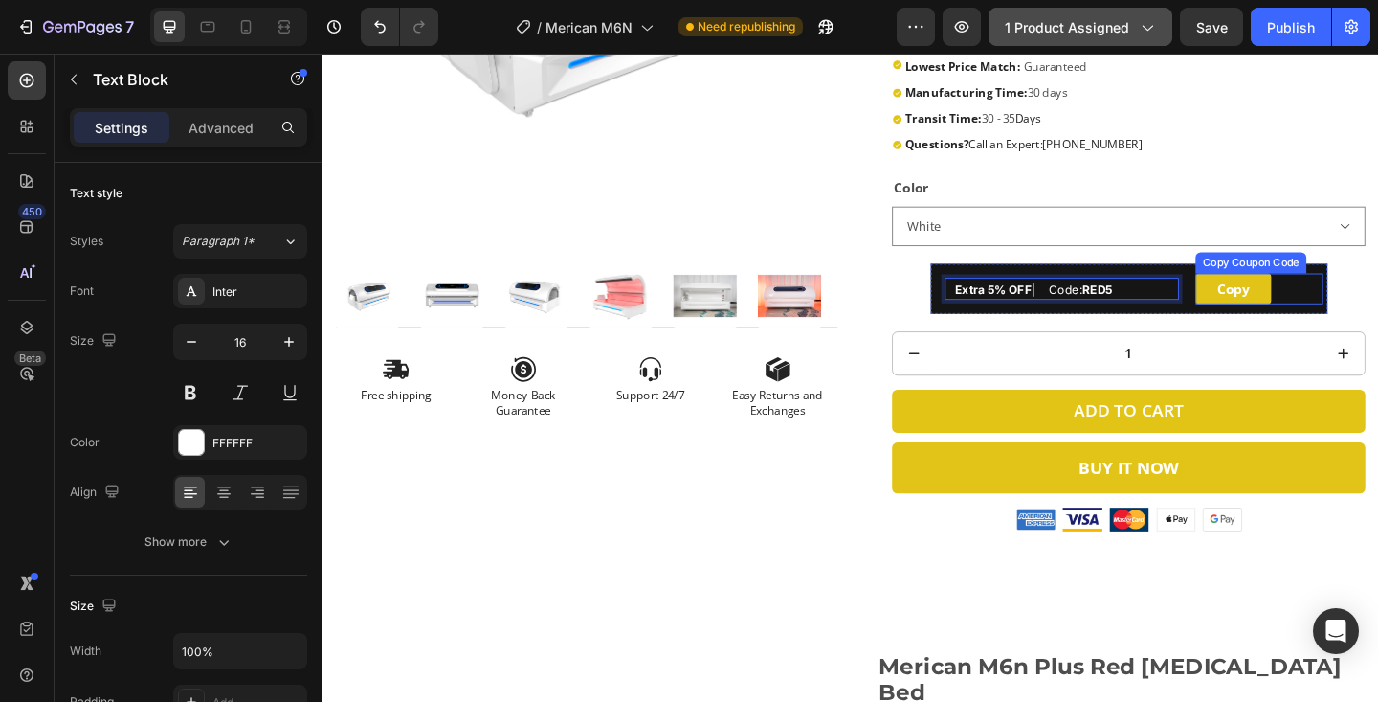
click at [1283, 317] on button "Copy" at bounding box center [1313, 310] width 82 height 34
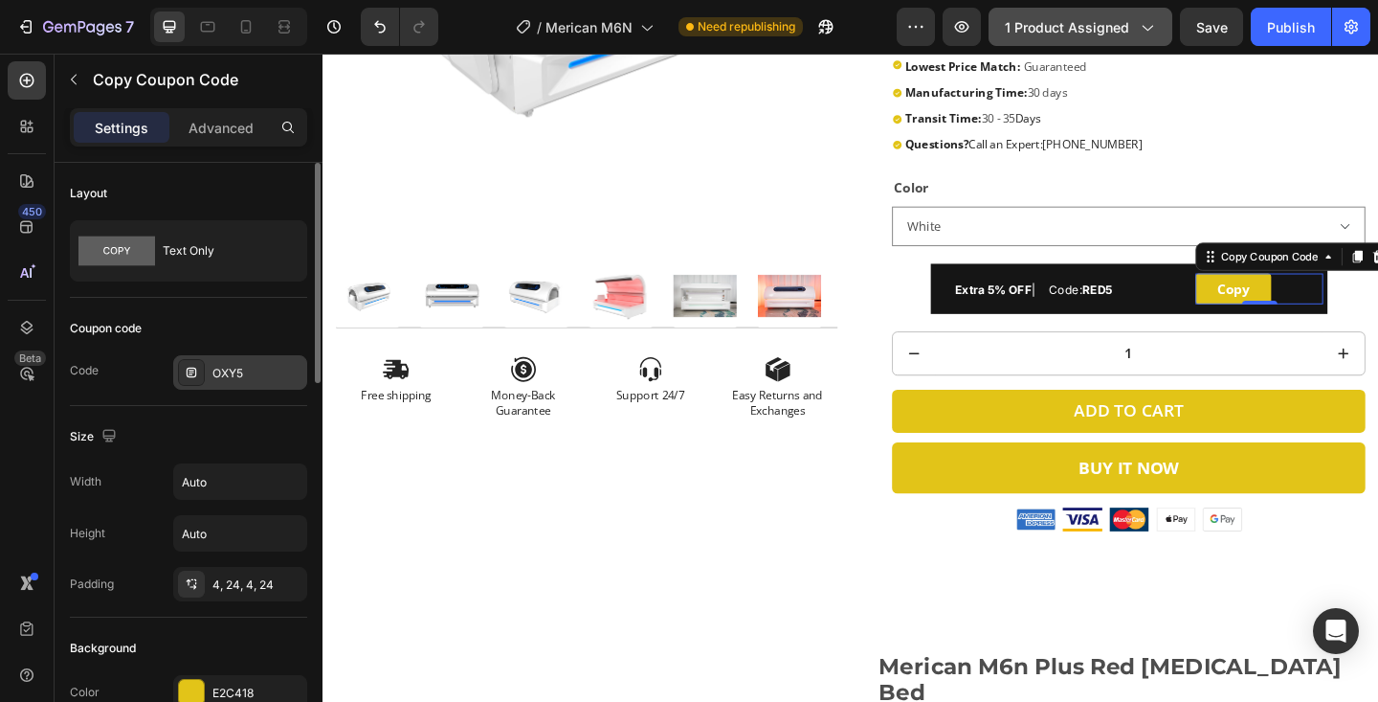
click at [265, 368] on div "OXY5" at bounding box center [257, 373] width 90 height 17
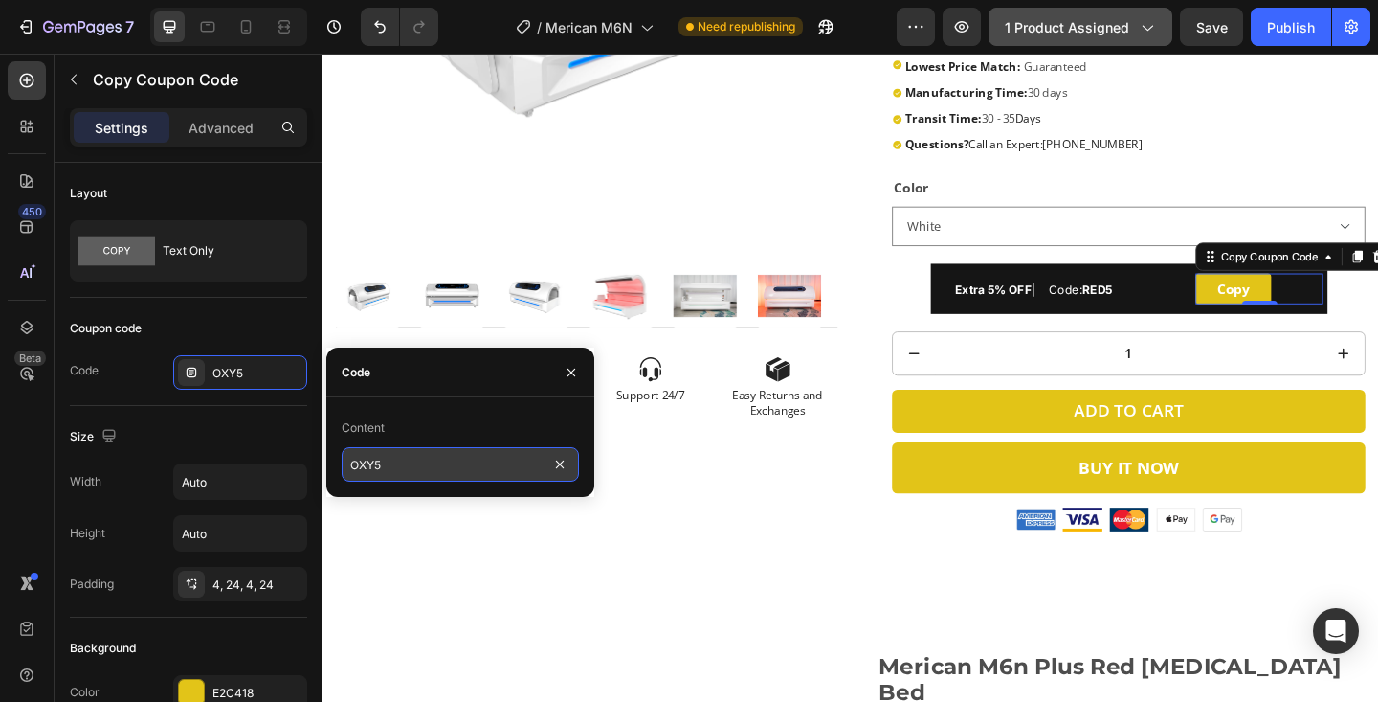
click at [410, 469] on input "OXY5" at bounding box center [460, 464] width 237 height 34
paste input "RED"
type input "RED5"
click at [566, 363] on button "button" at bounding box center [571, 372] width 31 height 31
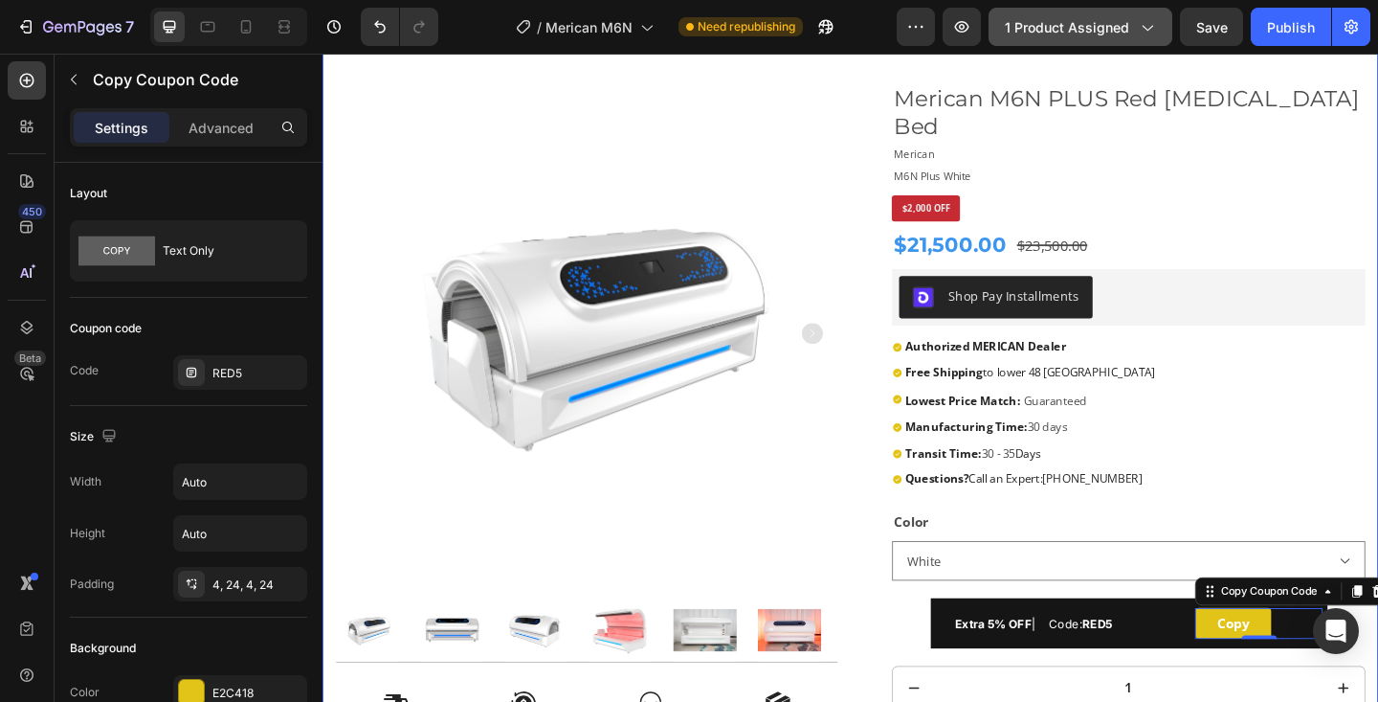
scroll to position [152, 0]
